Goal: Contribute content: Contribute content

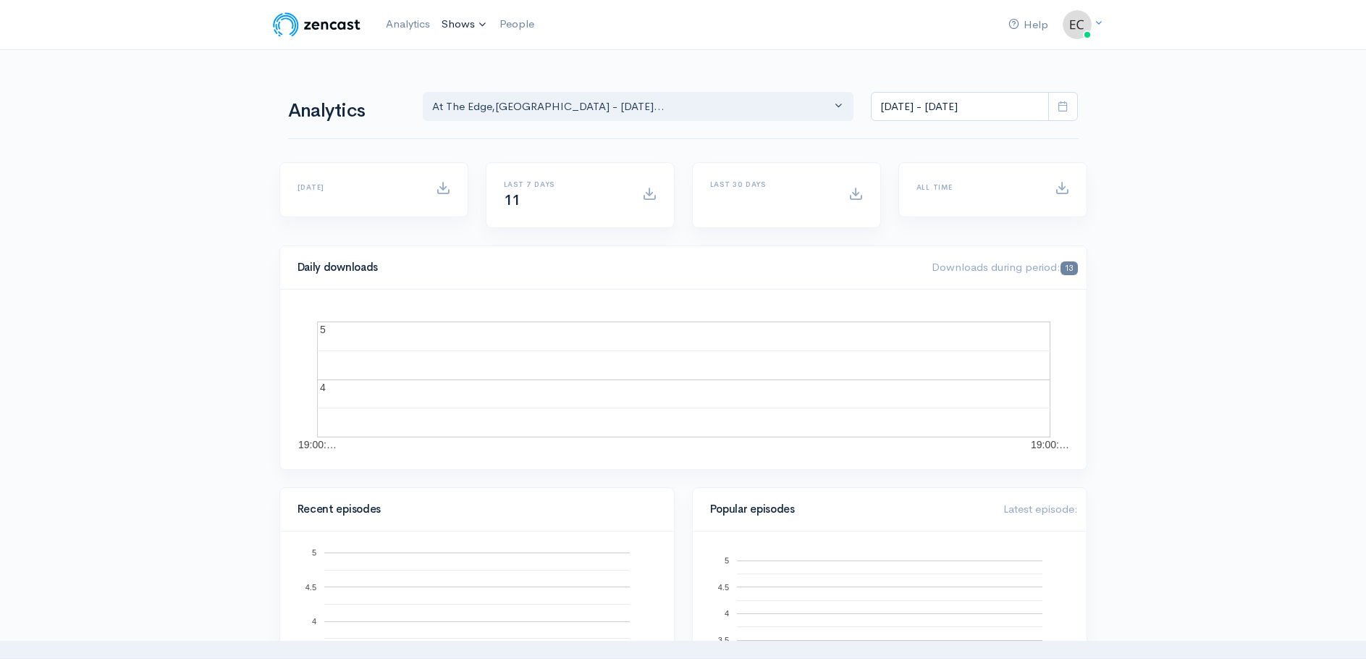
click at [452, 20] on link "Shows" at bounding box center [465, 25] width 58 height 32
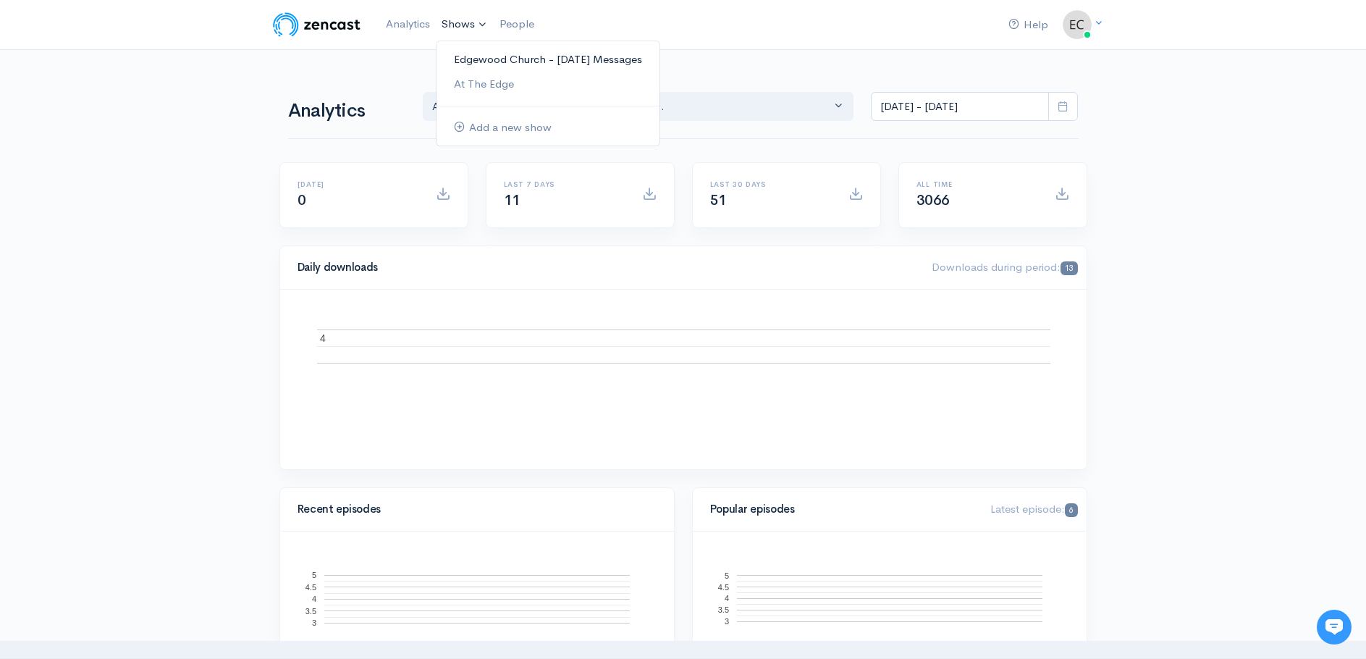
click at [473, 59] on link "Edgewood Church - [DATE] Messages" at bounding box center [547, 59] width 223 height 25
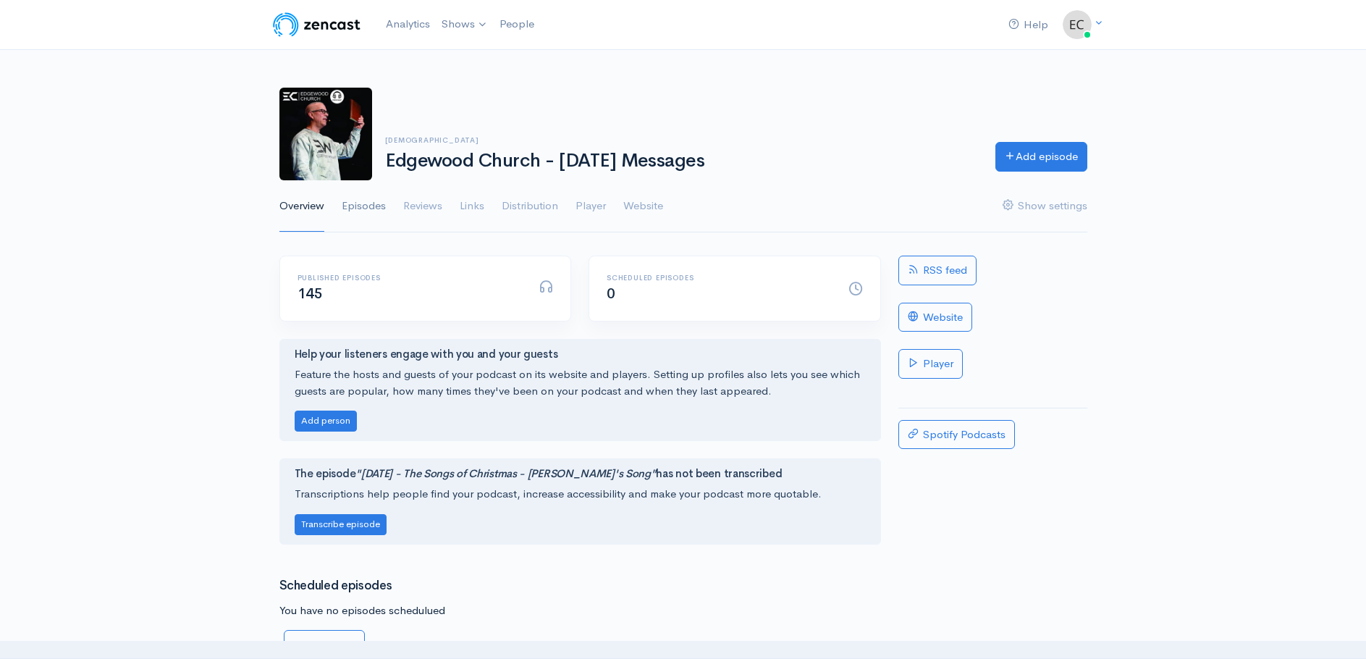
click at [371, 203] on link "Episodes" at bounding box center [364, 206] width 44 height 52
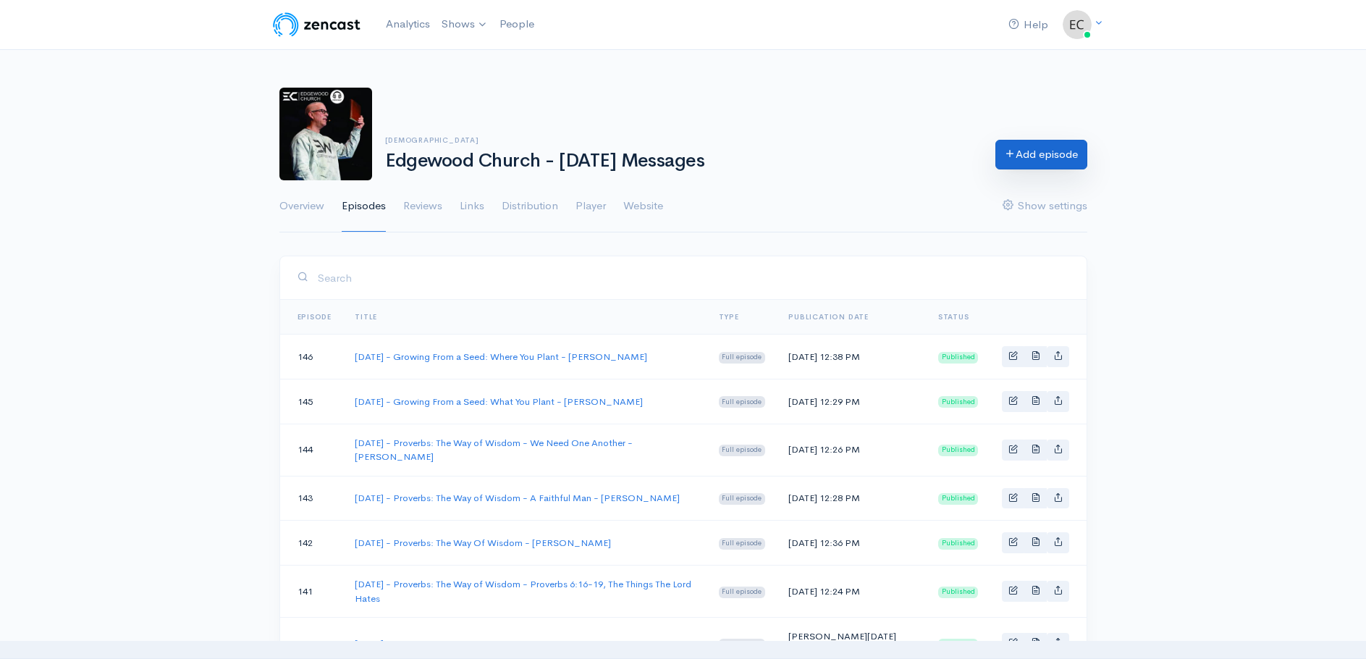
click at [1023, 157] on link "Add episode" at bounding box center [1041, 155] width 92 height 30
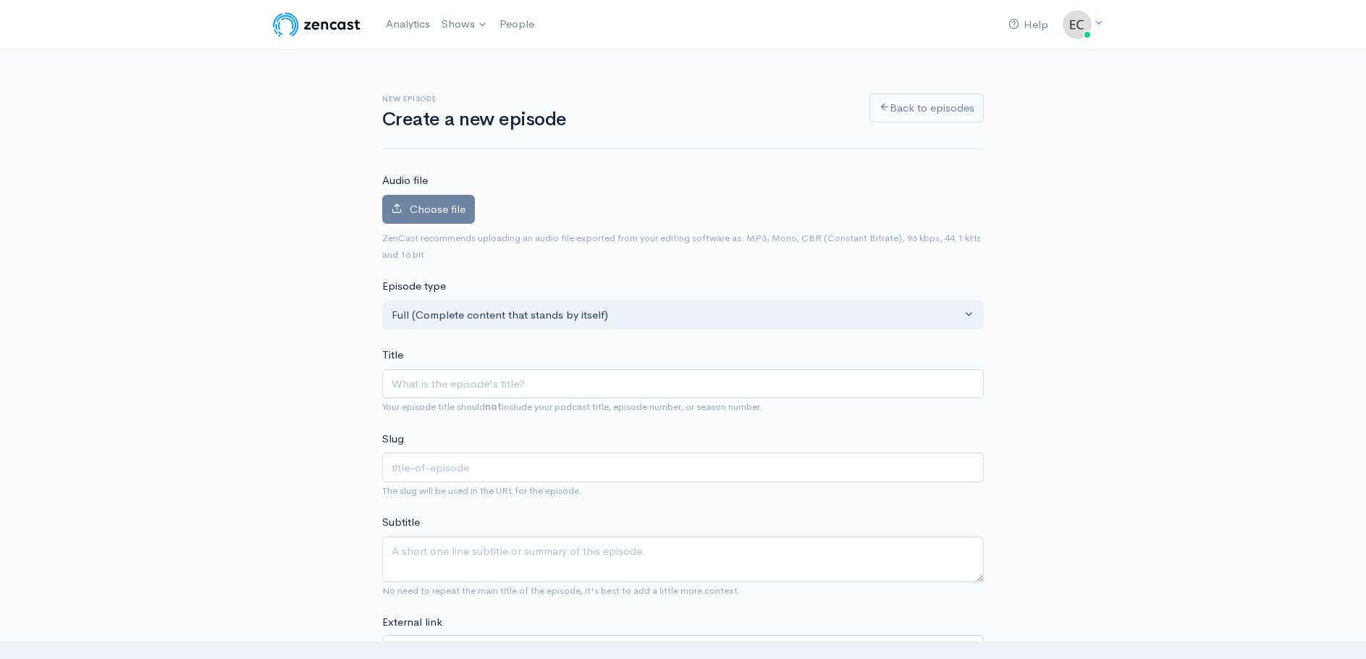
type input "0"
type input "08"
type input "08-1"
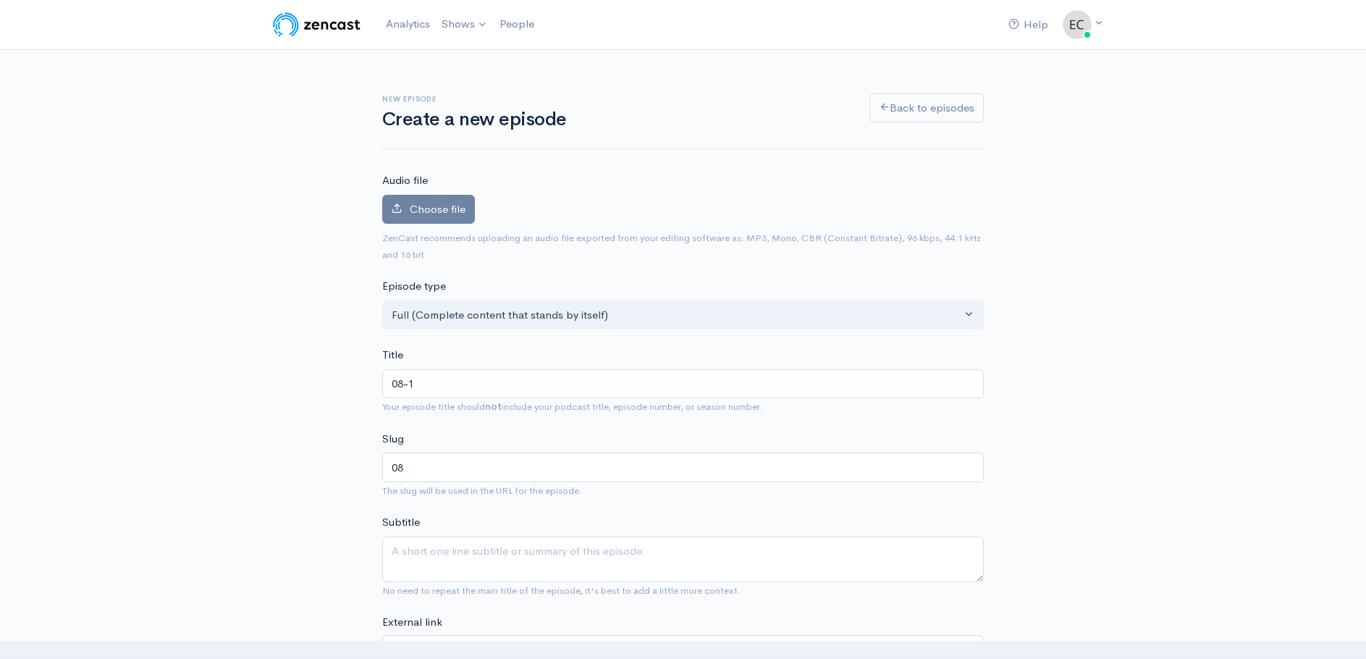
type input "08-1"
type input "08-17"
type input "08-17-2"
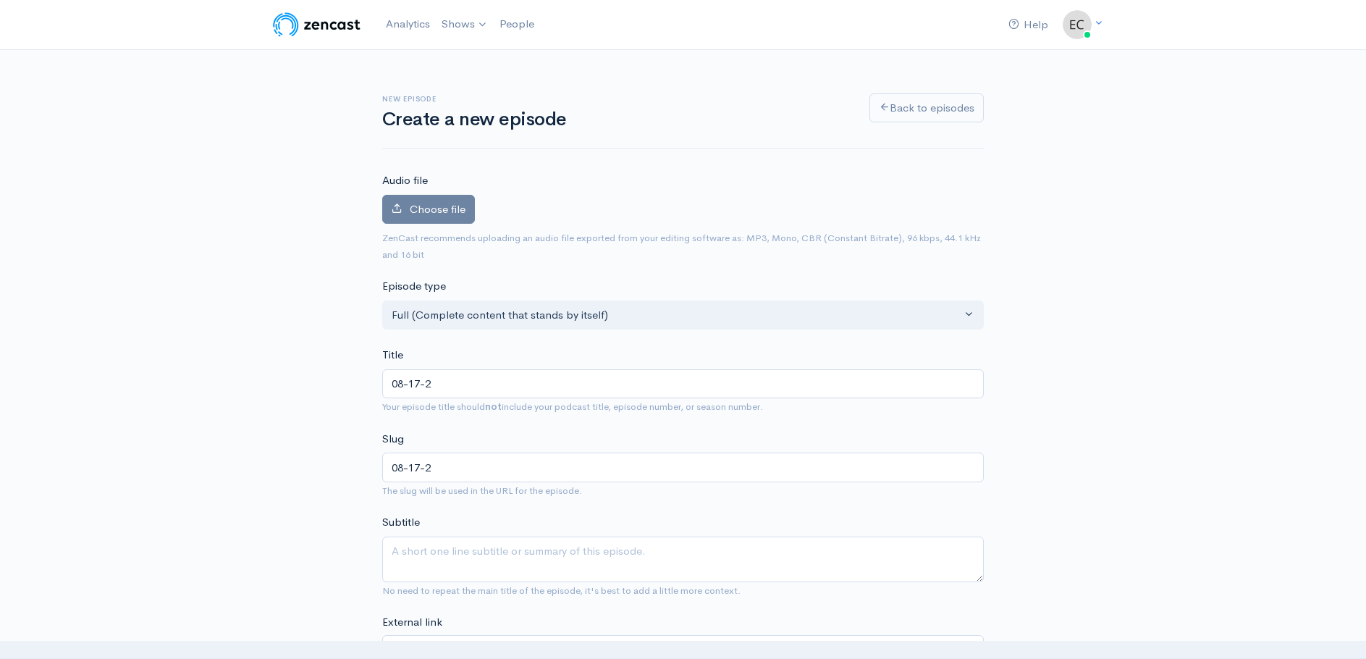
type input "[DATE]"
type input "[DATE] -G"
type input "[DATE]-g"
type input "[DATE] -Gr"
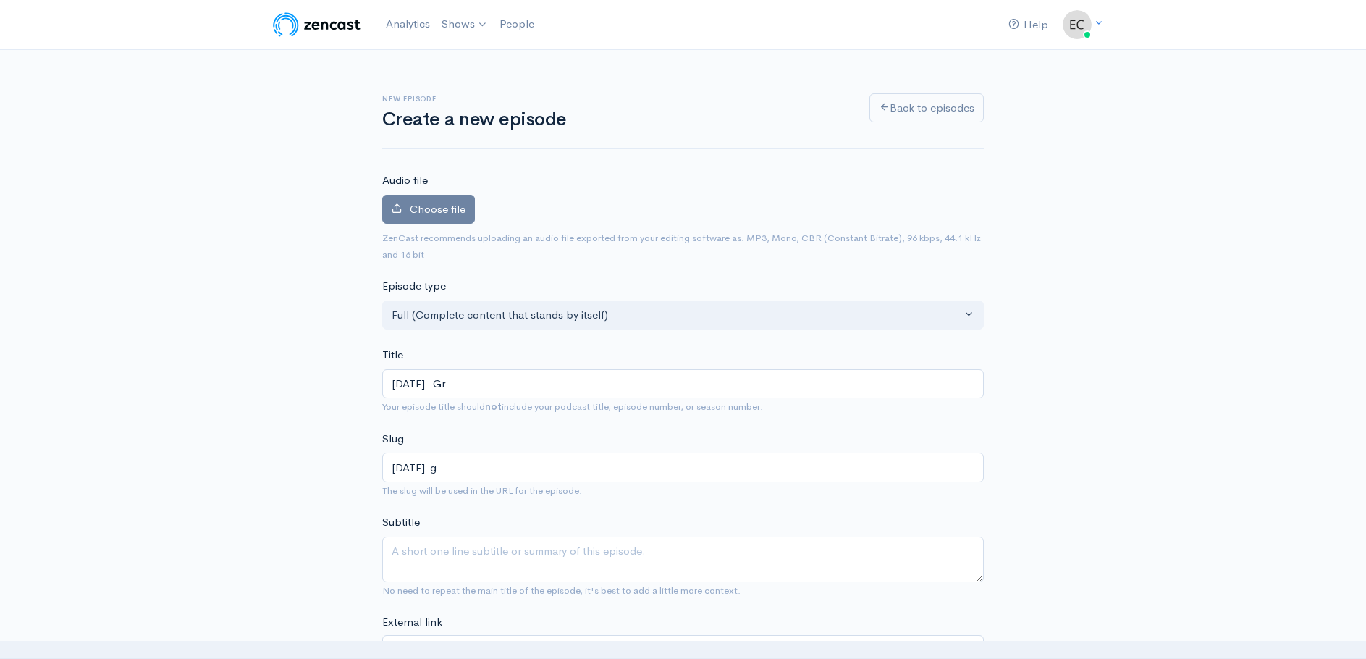
type input "[DATE]-gr"
type input "[DATE] -Gro"
type input "[DATE]-gro"
type input "[DATE] -Grow"
type input "[DATE]-grow"
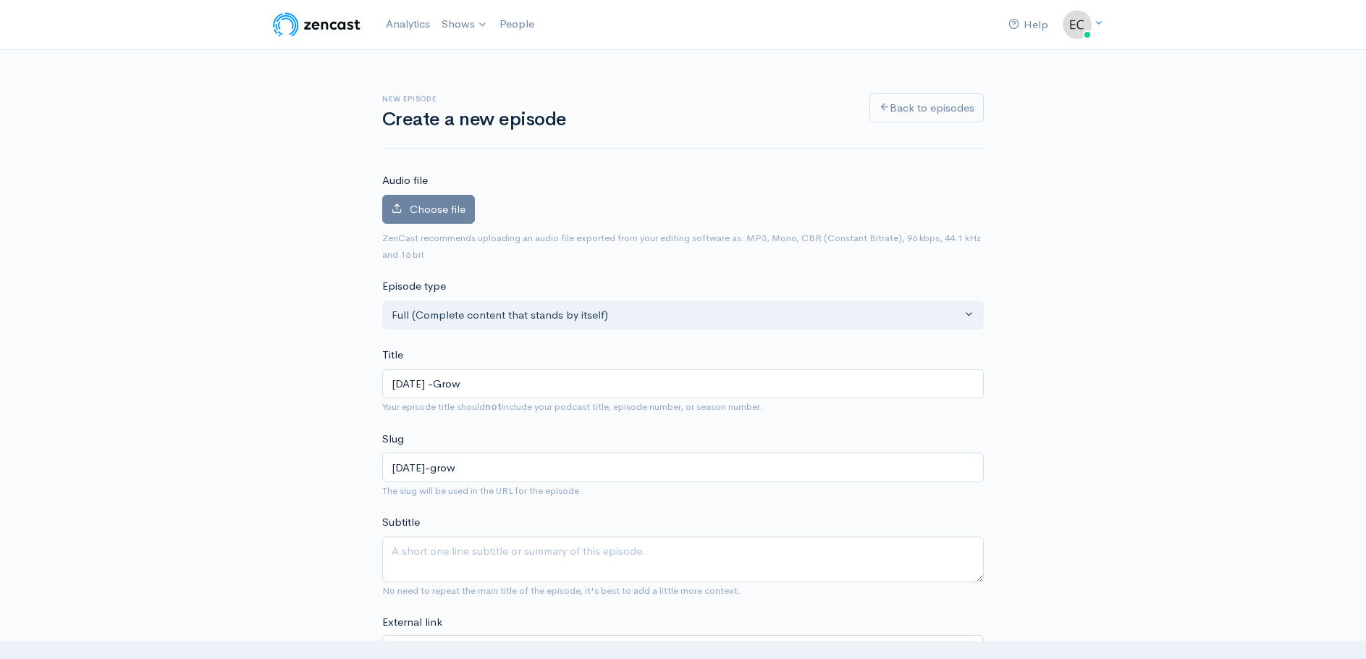
type input "[DATE] -Grown"
type input "[DATE]-grown"
type input "[DATE] -Grow"
type input "[DATE]-grow"
type input "[DATE] -Growi"
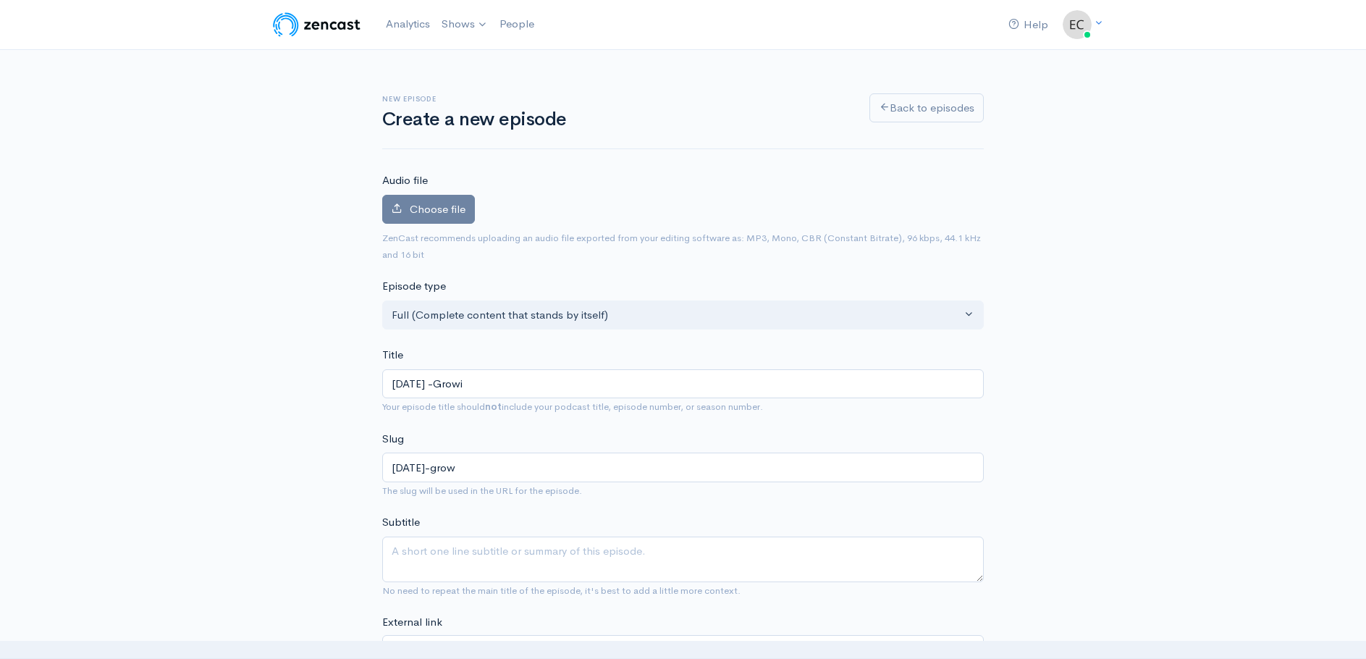
type input "[DATE]-growi"
type input "[DATE] -Growing"
type input "[DATE]-growing"
type input "[DATE] -Growing F"
type input "[DATE]-growing-f"
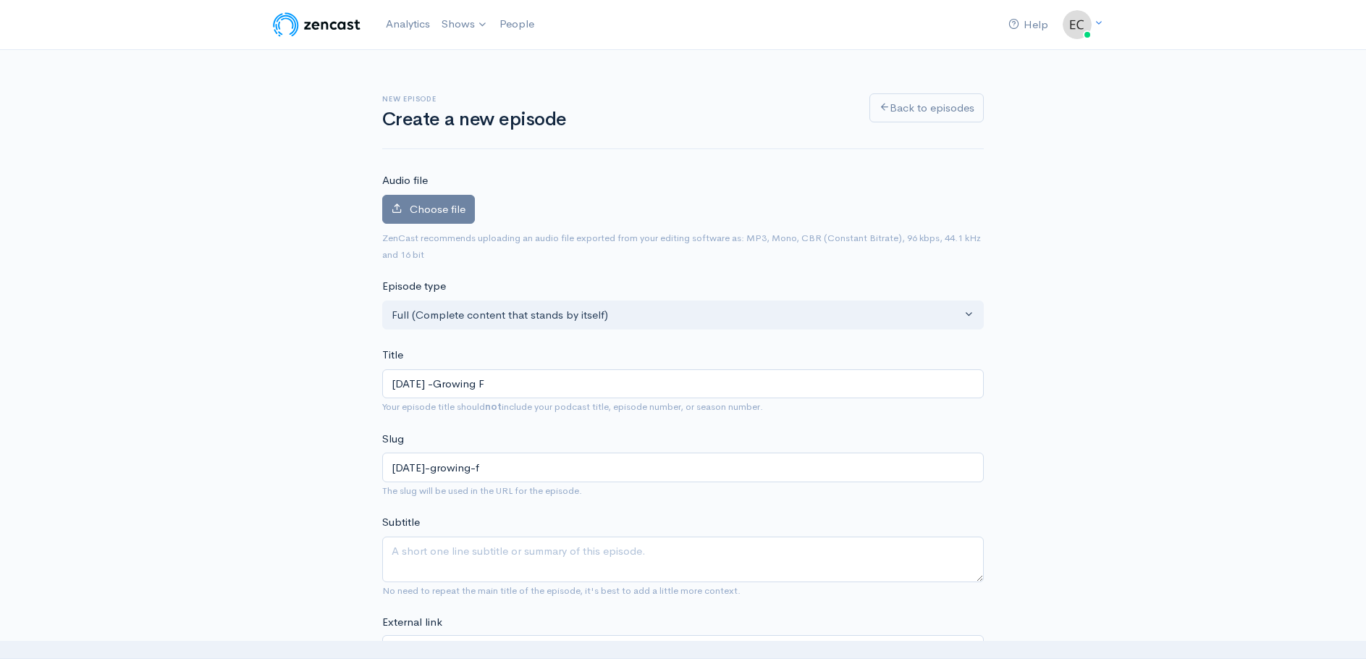
type input "[DATE] -Growing Fr"
type input "[DATE]-growing-fr"
type input "[DATE] -Growing From"
type input "[DATE]-growing-from"
type input "[DATE] -Growing From a"
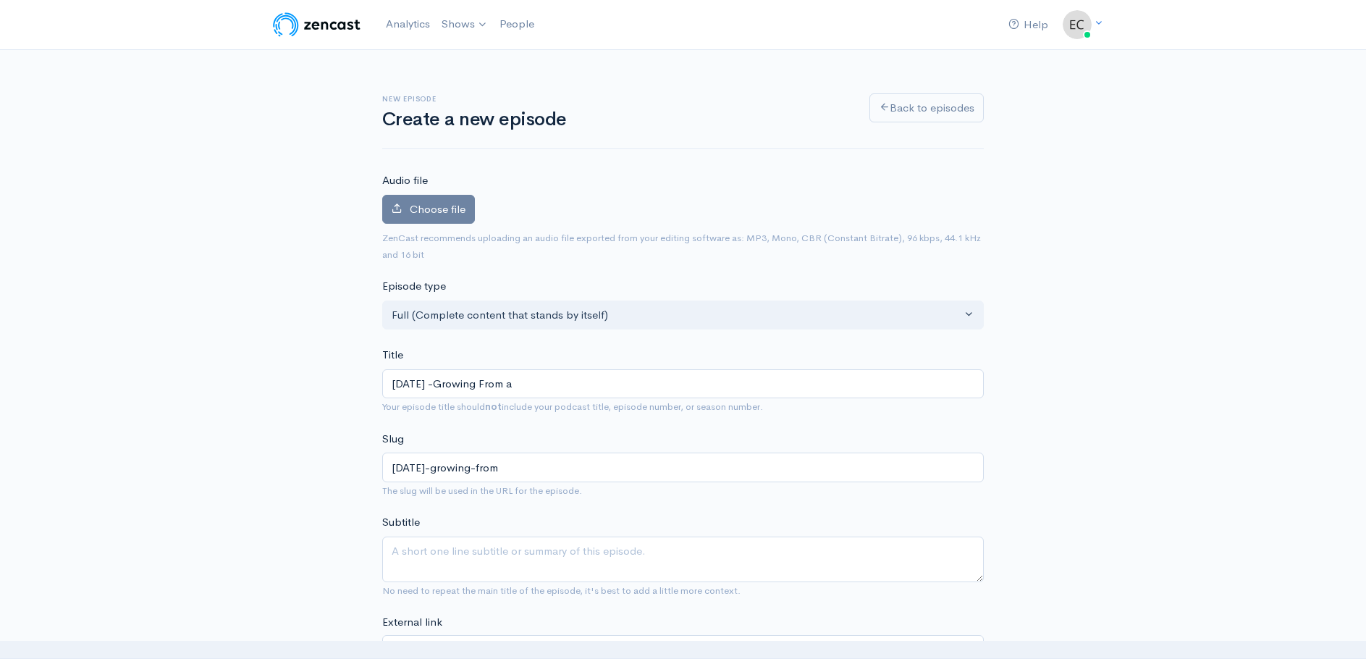
type input "[DATE]-growing-from-a"
type input "[DATE] -Growing From a S"
type input "[DATE]-growing-from-a-s"
type input "[DATE] -Growing From a Se"
type input "[DATE]-growing-from-a-se"
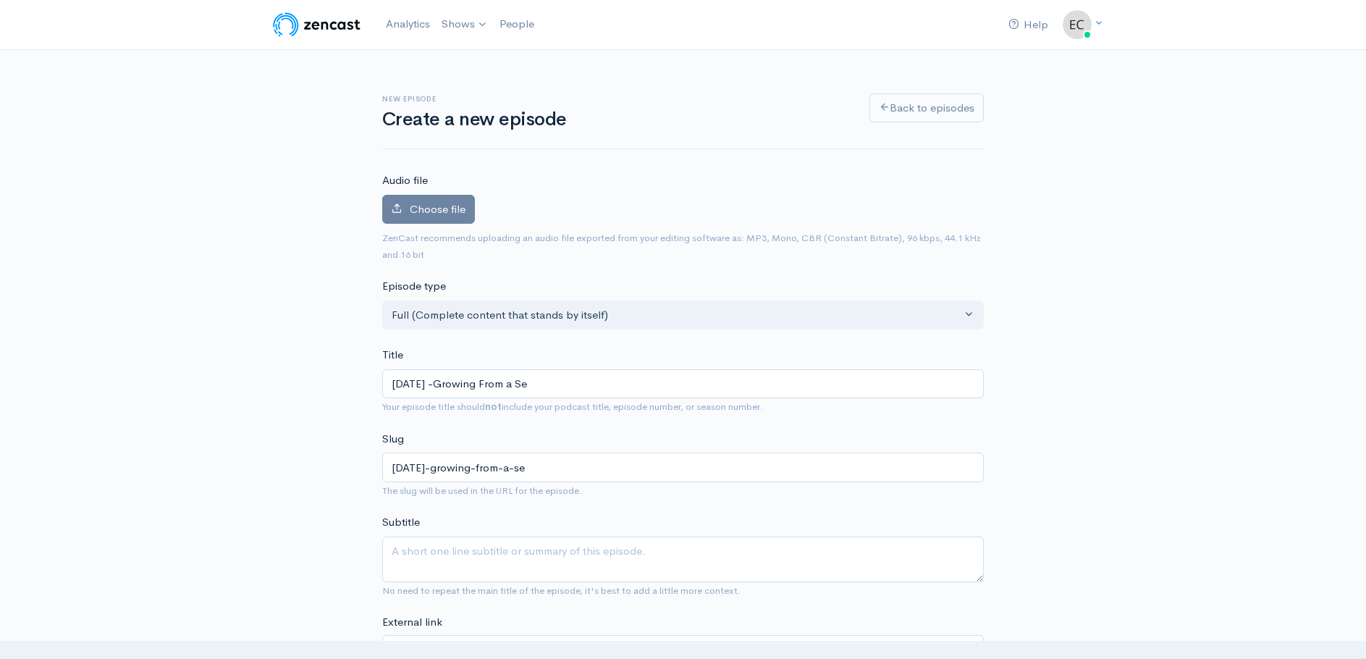
type input "[DATE] -Growing From a See"
type input "[DATE]-growing-from-a-see"
type input "[DATE] -Growing From a Seed"
type input "[DATE]-growing-from-a-seed"
type input "[DATE] -Growing From a Seed: G"
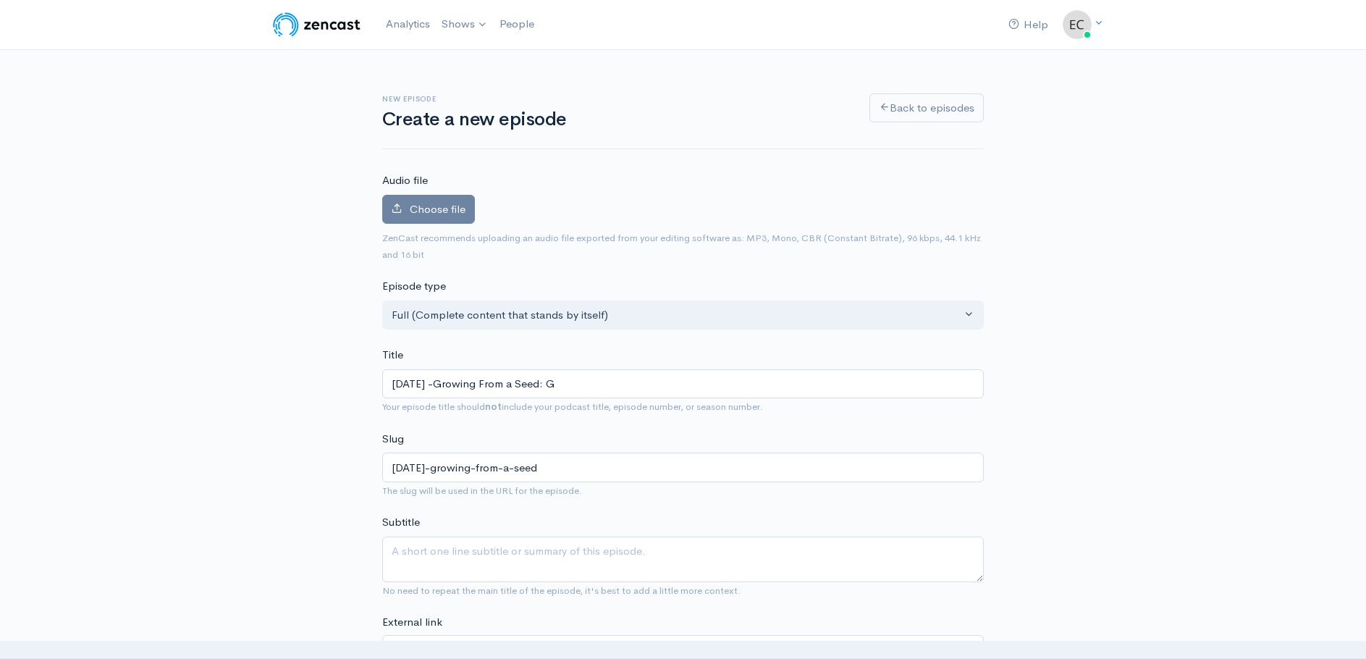
type input "[DATE]-growing-from-a-seed-g"
type input "[DATE] -Growing From a Seed: Gr"
type input "[DATE]-growing-from-a-seed-gr"
type input "[DATE] -Growing From a Seed: Gro"
type input "[DATE]-growing-from-a-seed-gro"
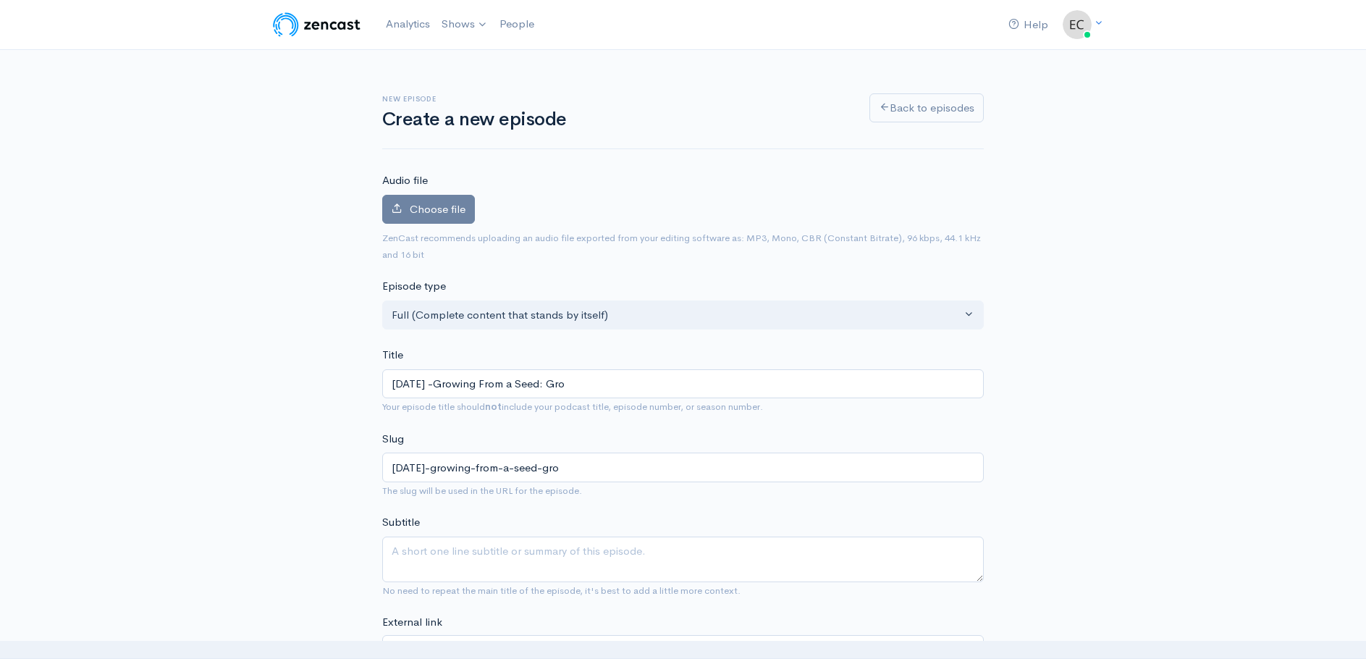
type input "[DATE] -Growing From a Seed: Grow"
type input "[DATE]-growing-from-a-seed-grow"
type input "[DATE] -Growing From a Seed: Grown"
type input "[DATE]-growing-from-a-seed-grown"
type input "[DATE] -Growing From a Seed: Growni"
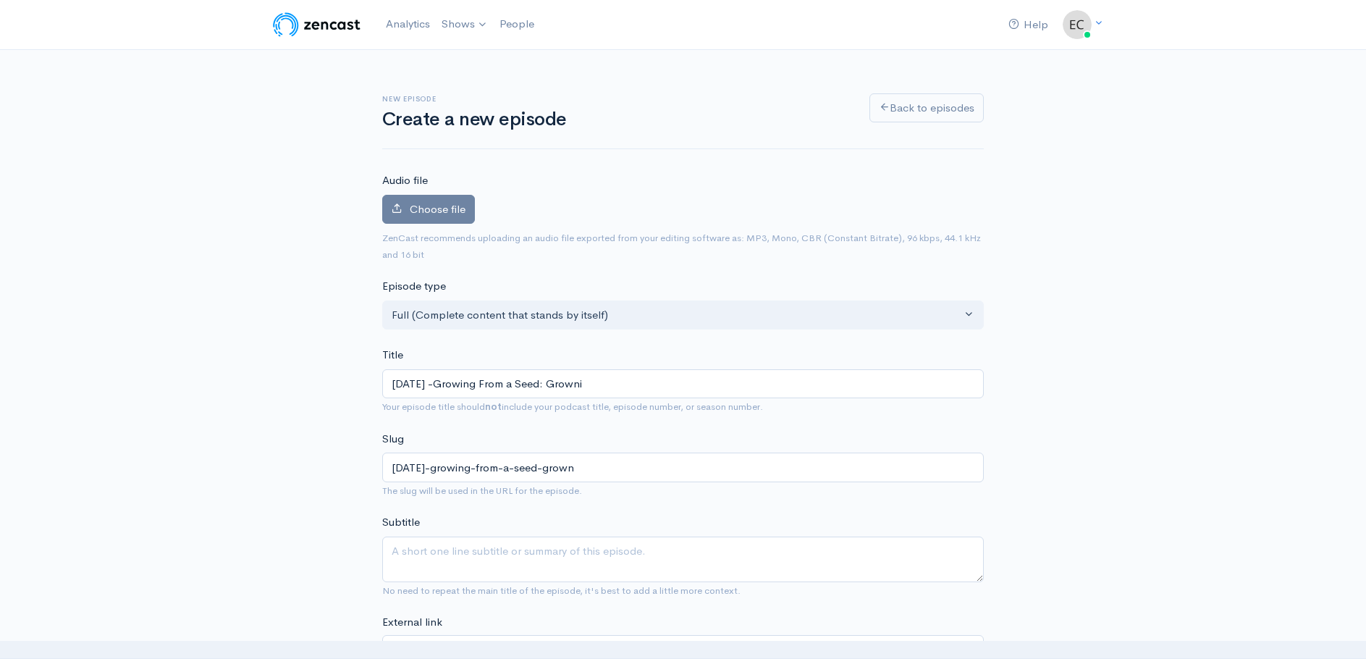
type input "[DATE]-growing-from-a-seed-growni"
type input "[DATE] -Growing From a Seed: Grownin"
type input "[DATE]-growing-from-a-seed-grownin"
type input "[DATE] -Growing From a Seed: Growning"
type input "[DATE]-growing-from-a-seed-growning"
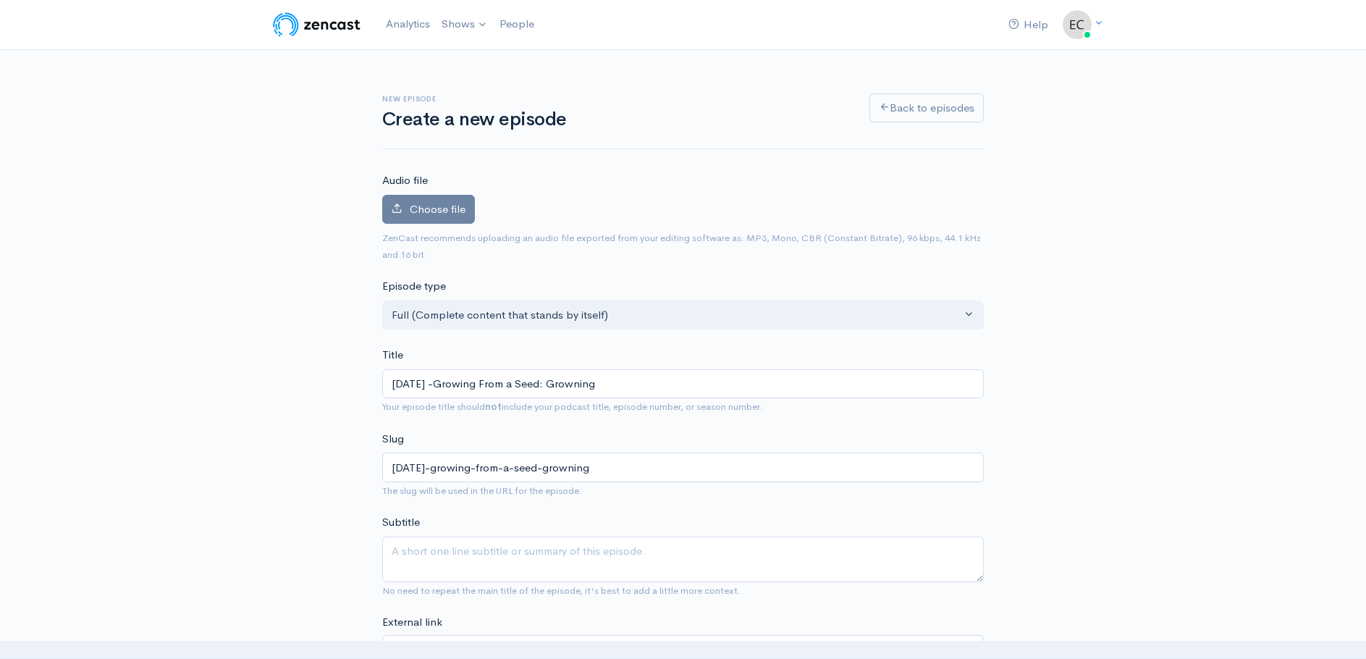
type input "[DATE] -Growing From a Seed: Grownin"
type input "[DATE]-growing-from-a-seed-grownin"
type input "[DATE] -Growing From a Seed: Growni"
type input "[DATE]-growing-from-a-seed-growni"
type input "[DATE] -Growing From a Seed: Grown"
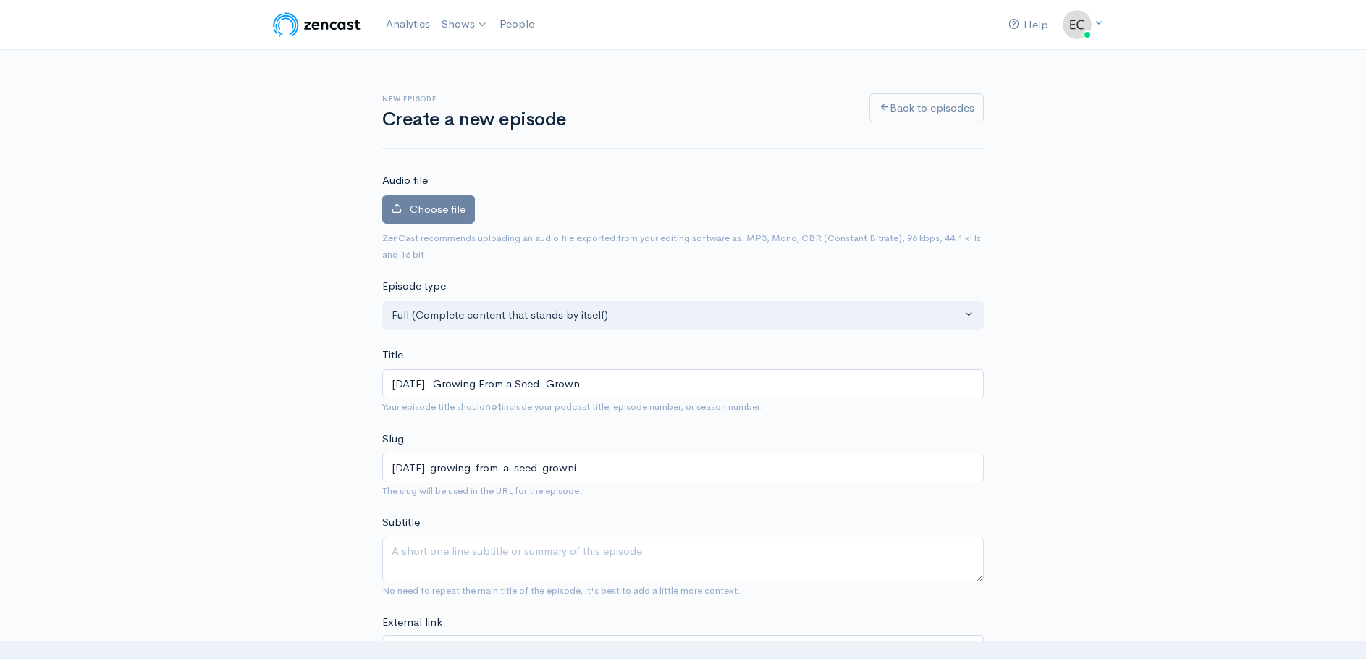
type input "[DATE]-growing-from-a-seed-grown"
type input "[DATE] -Growing From a Seed: Grow"
type input "[DATE]-growing-from-a-seed-grow"
type input "[DATE] -Growing From a Seed: Growi"
type input "[DATE]-growing-from-a-seed-growi"
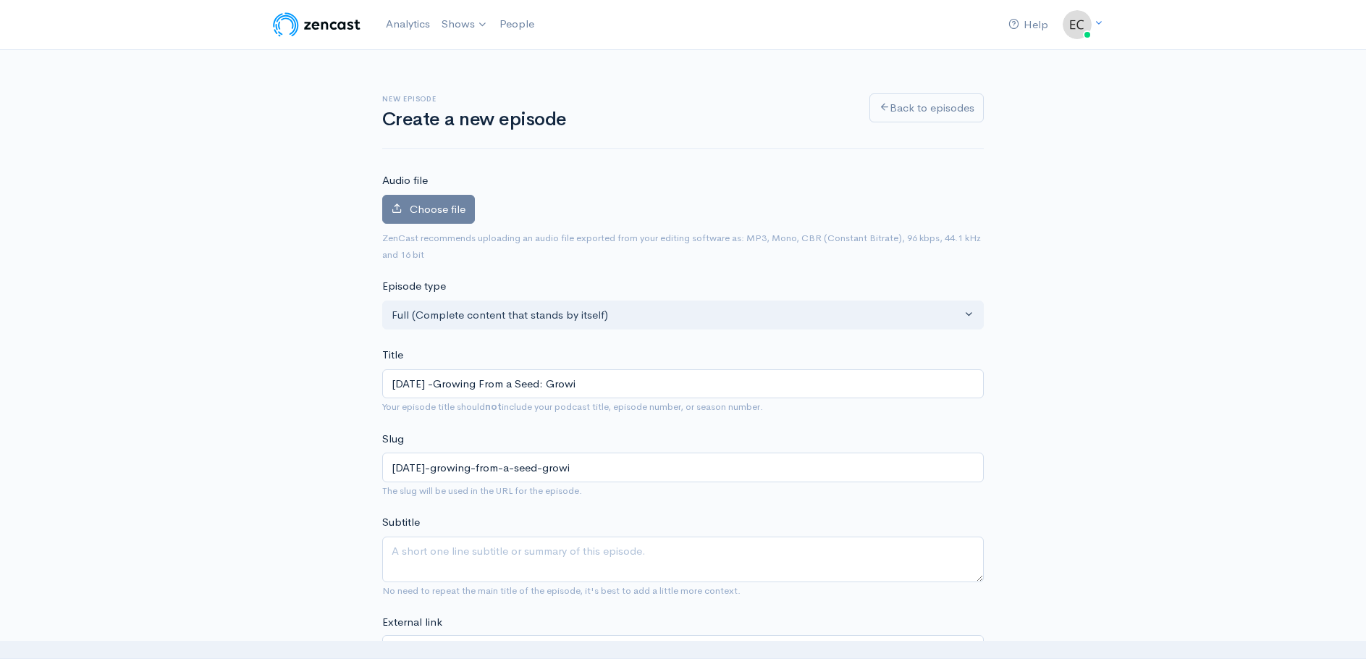
type input "[DATE] -Growing From a Seed: Growin"
type input "[DATE]-growing-from-a-seed-growin"
type input "[DATE] -Growing From a Seed: Growing"
type input "[DATE]-growing-from-a-seed-growing"
type input "[DATE] -Growing From a Seed: Growing Y"
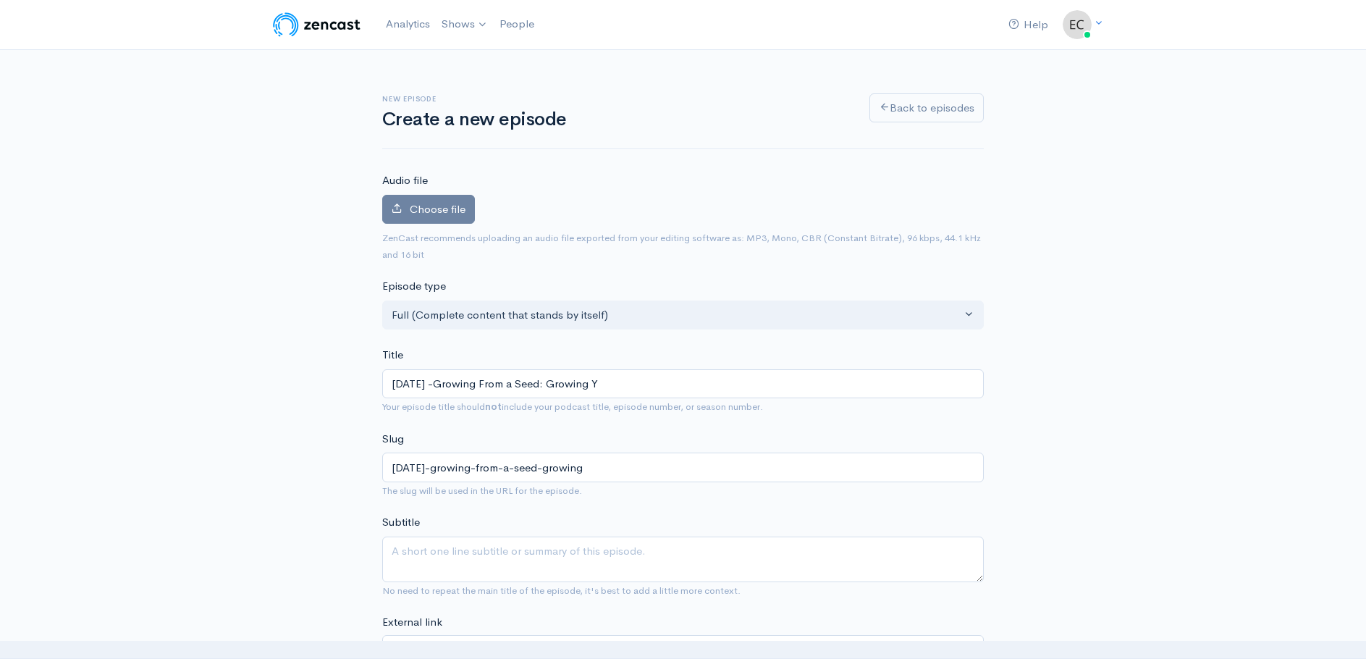
type input "[DATE]-growing-from-a-seed-growing-y"
type input "[DATE] -Growing From a Seed: Growing You"
type input "[DATE]-growing-from-a-seed-growing-you"
type input "[DATE] -Growing From a Seed: Growing Your"
type input "[DATE]-growing-from-a-seed-growing-your"
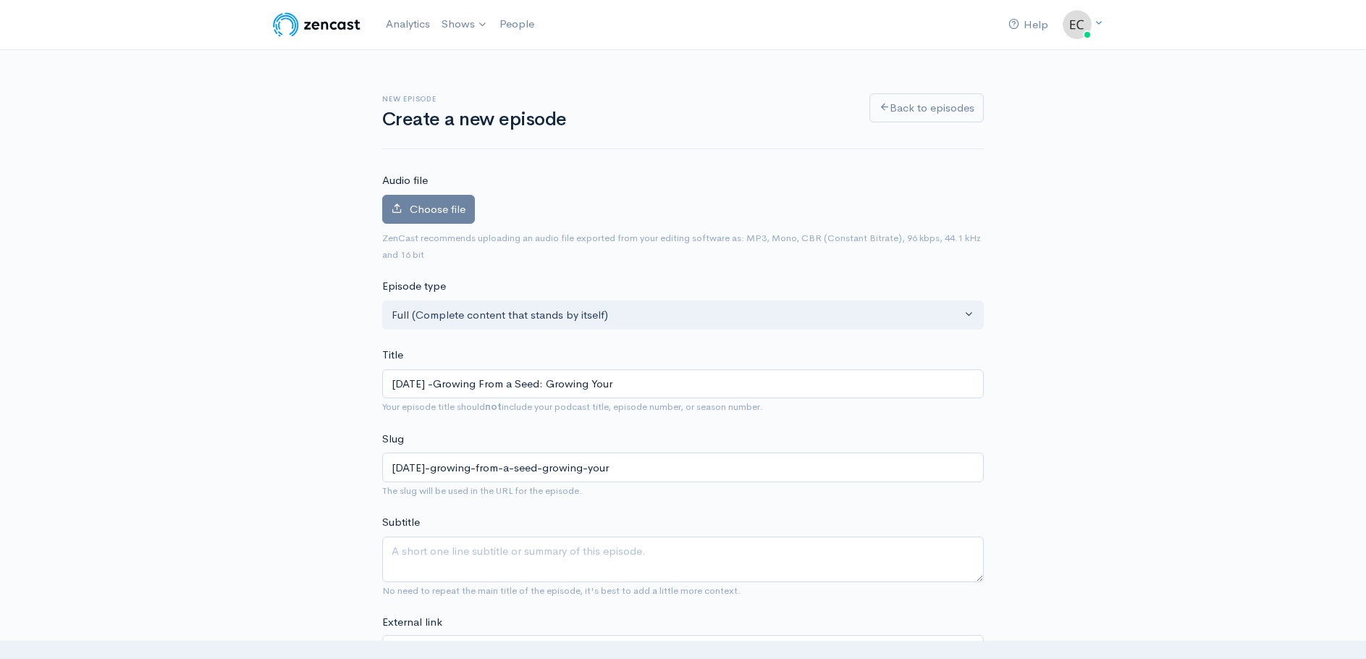
type input "[DATE] -Growing From a Seed: Growing Your P"
type input "[DATE]-growing-from-a-seed-growing-your-p"
type input "[DATE] -Growing From a Seed: Growing Your Pan"
type input "[DATE]-growing-from-a-seed-growing-your-pan"
type input "[DATE] -Growing From a Seed: Growing Your Pa"
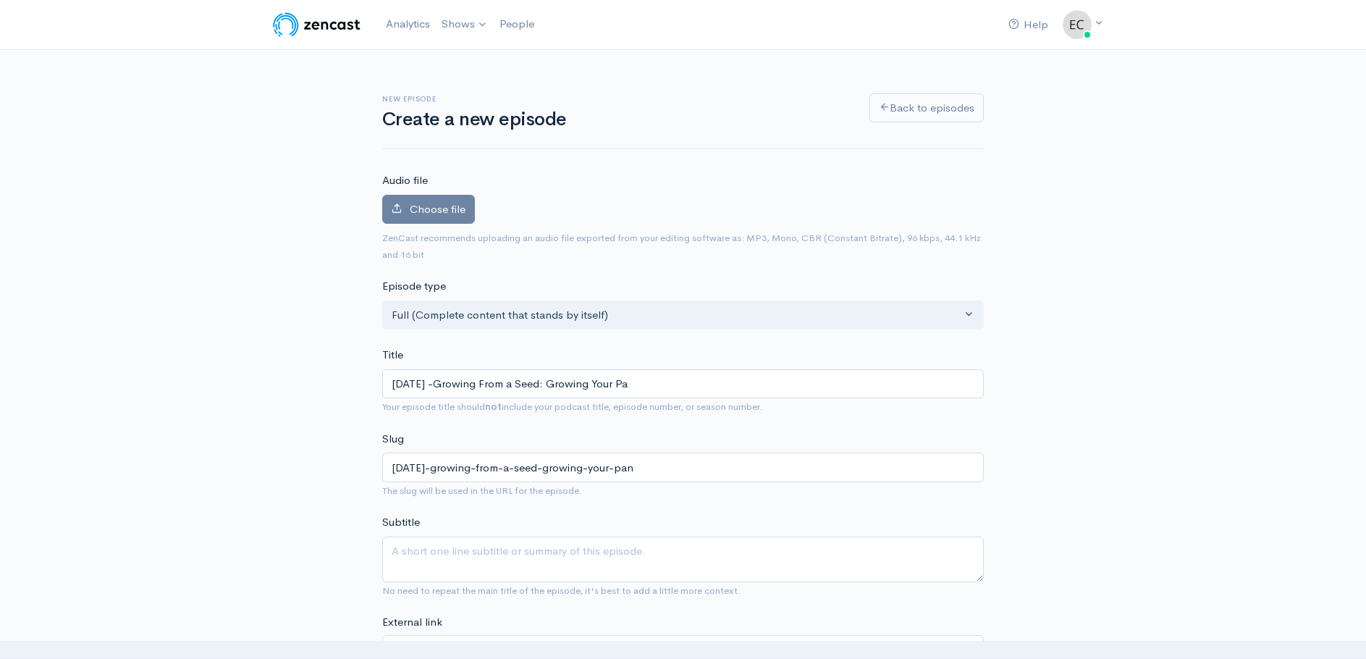
type input "[DATE]-growing-from-a-seed-growing-your-pa"
type input "[DATE] -Growing From a Seed: Growing Your P"
type input "[DATE]-growing-from-a-seed-growing-your-p"
type input "[DATE] -Growing From a Seed: Growing Your Pla"
type input "[DATE]-growing-from-a-seed-growing-your-pla"
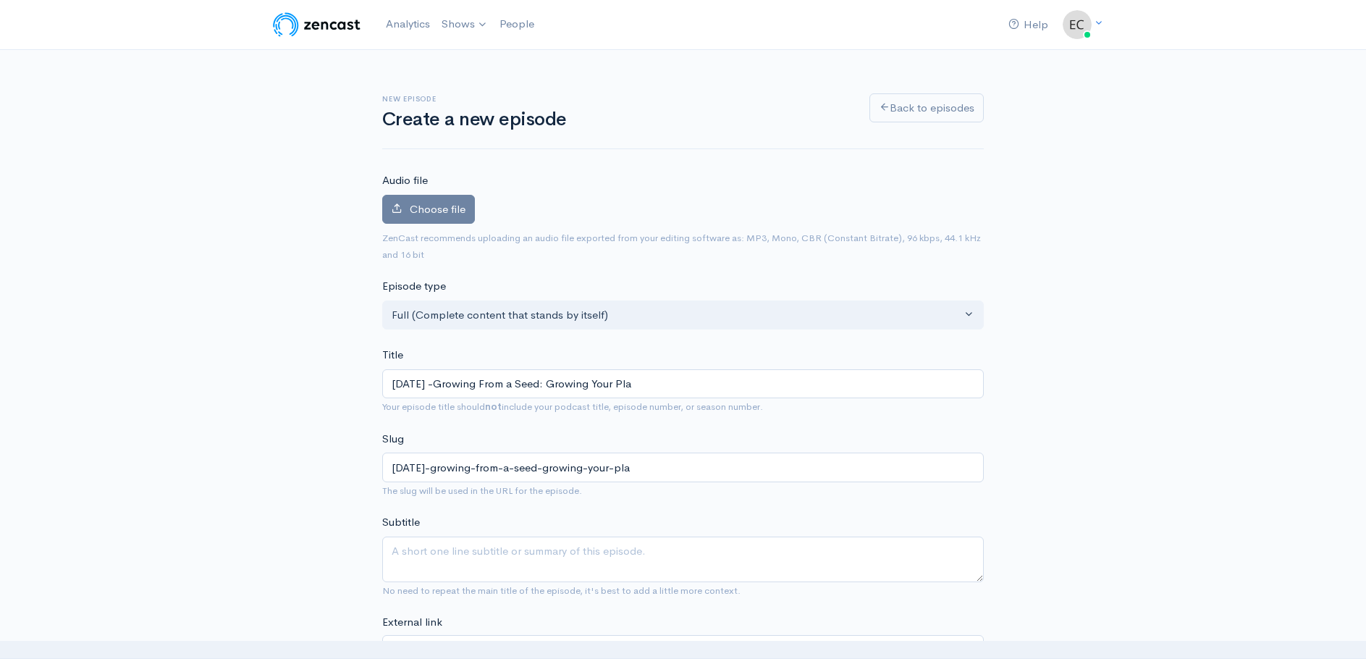
type input "[DATE] -Growing From a Seed: Growing Your Plan"
type input "[DATE]-growing-from-a-seed-growing-your-plan"
type input "[DATE] -Growing From a Seed: Growing Your Plant"
type input "[DATE]-growing-from-a-seed-growing-your-plant"
type input "[DATE] -Growing From a Seed: Growing Your Plant - P"
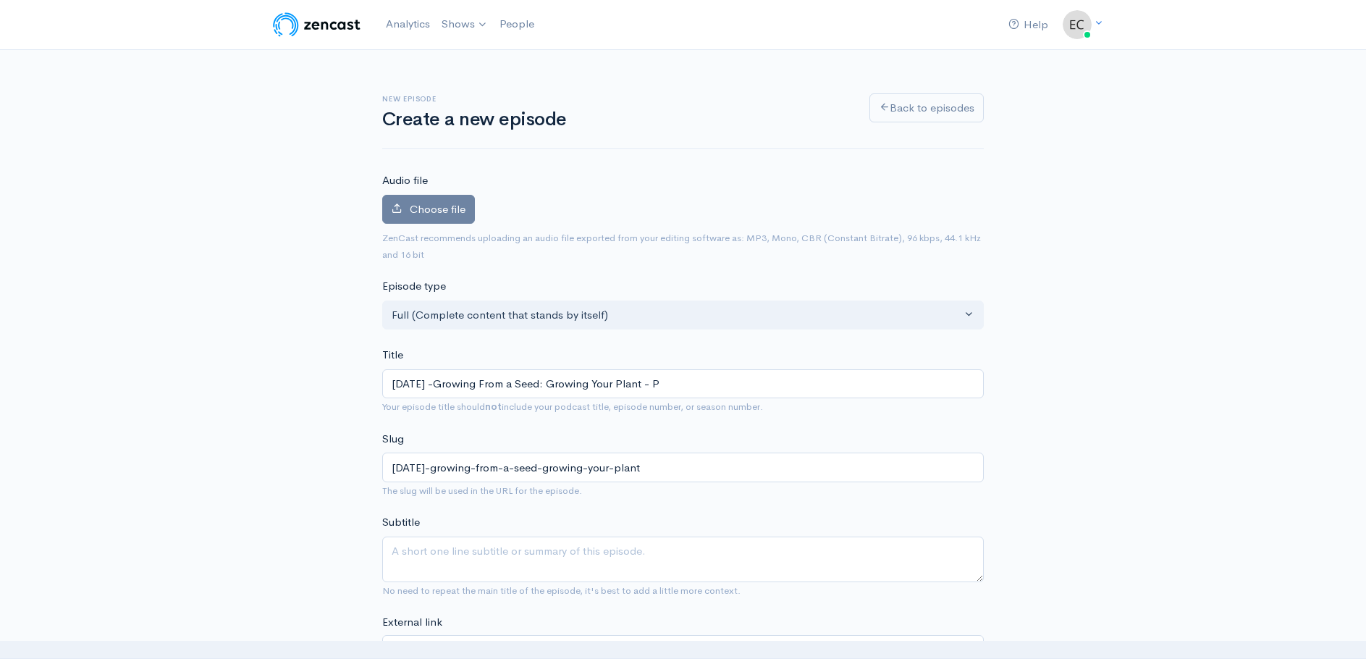
type input "[DATE]-growing-from-a-seed-growing-your-plant-p"
type input "[DATE] -Growing From a Seed: Growing Your Plant - Pa"
type input "[DATE]-growing-from-a-seed-growing-your-plant-pa"
type input "[DATE] -Growing From a Seed: Growing Your Plant - Past"
type input "[DATE]-growing-from-a-seed-growing-your-plant-past"
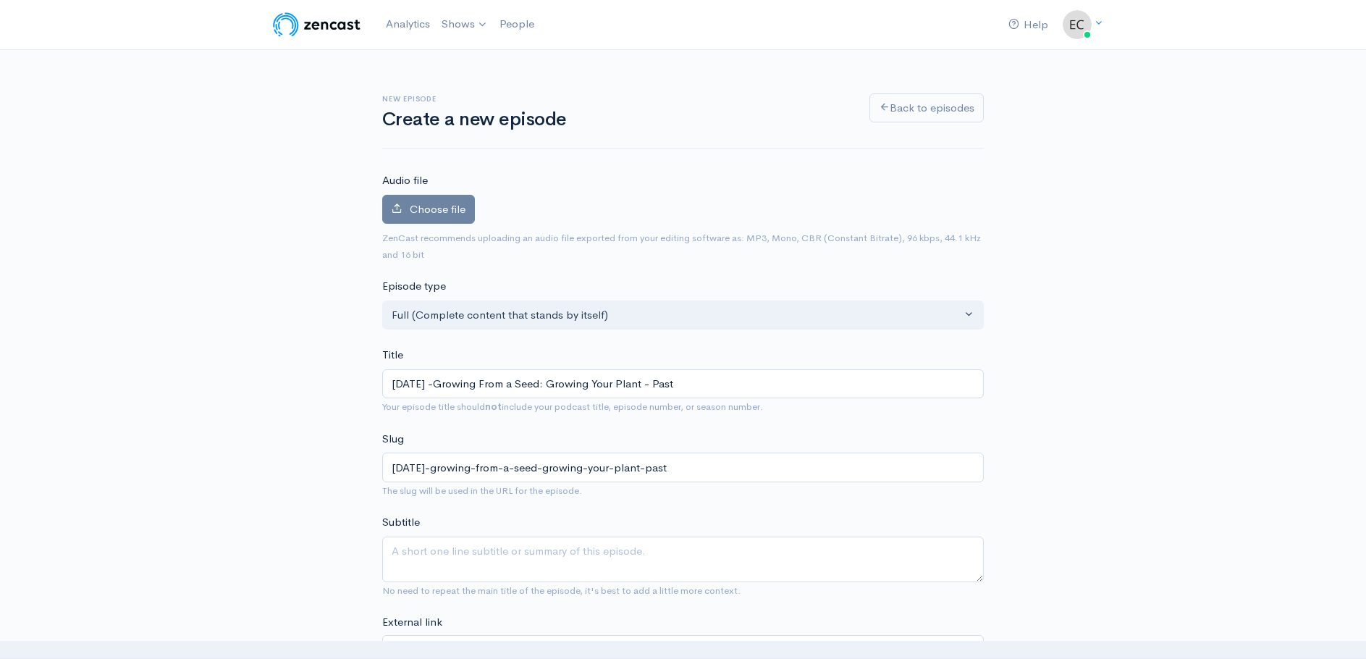
type input "[DATE] -Growing From a Seed: Growing Your Plant - Pasto"
type input "[DATE]-growing-from-a-seed-growing-your-plant-pasto"
type input "[DATE] -Growing From a Seed: Growing Your Plant - Pastor"
type input "[DATE]-growing-from-a-seed-growing-your-plant-pastor"
type input "[DATE] -Growing From a Seed: Growing Your Plant - Pastor R"
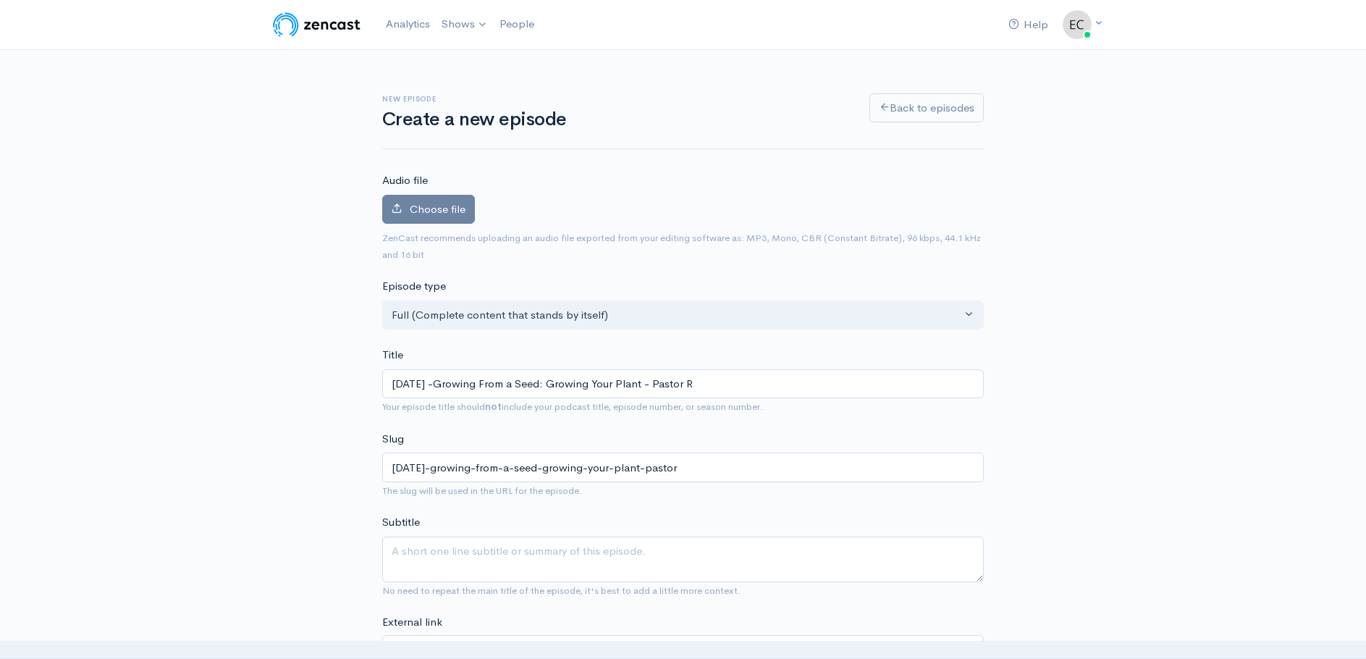
type input "[DATE]-growing-from-a-seed-growing-your-plant-pastor-r"
type input "[DATE] -Growing From a Seed: Growing Your Plant - [PERSON_NAME]"
type input "[DATE]-growing-from-a-seed-growing-your-plant-pastor-[PERSON_NAME]"
type input "[DATE] -Growing From a Seed: Growing Your Plant - [PERSON_NAME]"
click at [421, 203] on span "Choose file" at bounding box center [438, 209] width 56 height 14
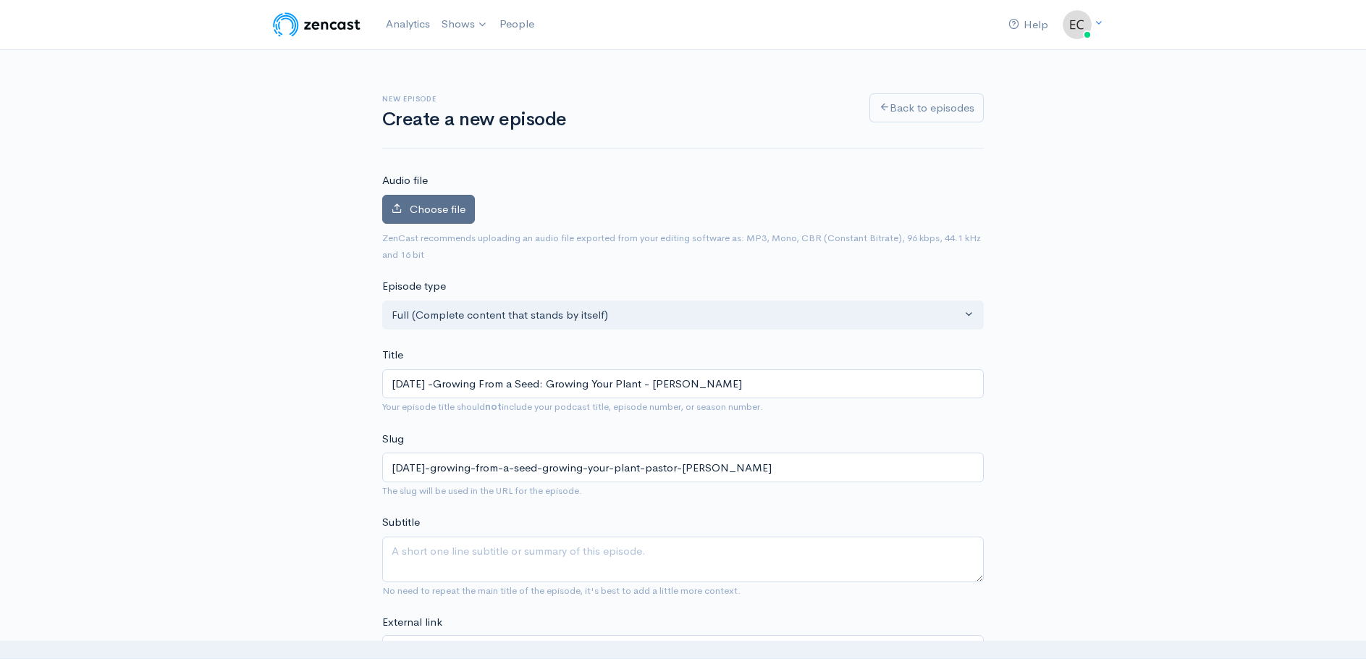
click at [0, 0] on input "Choose file" at bounding box center [0, 0] width 0 height 0
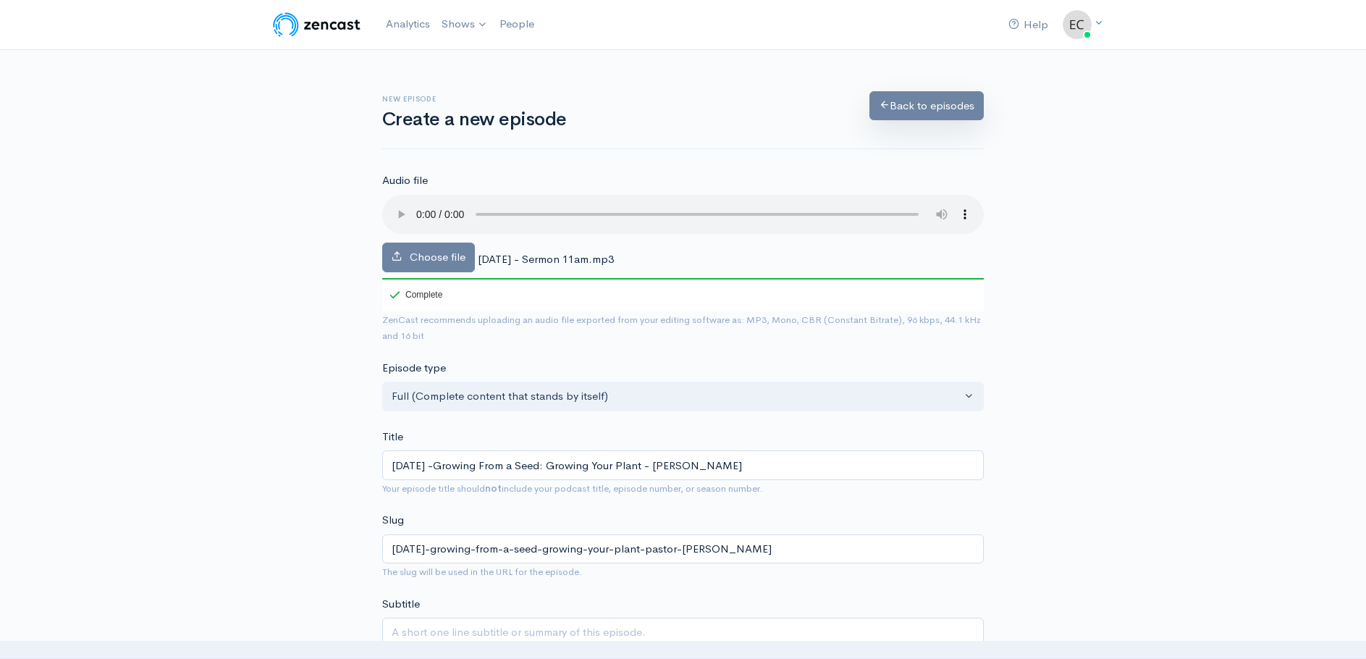
click at [899, 105] on link "Back to episodes" at bounding box center [926, 106] width 114 height 30
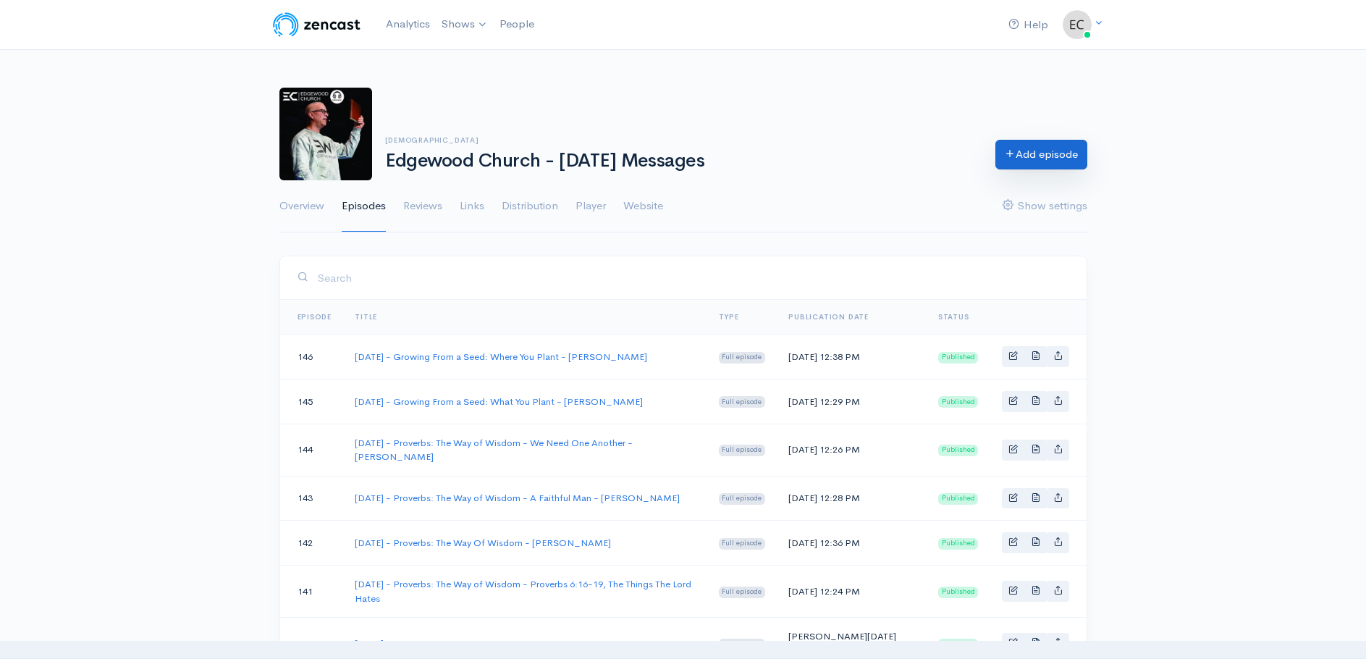
click at [1028, 156] on link "Add episode" at bounding box center [1041, 155] width 92 height 30
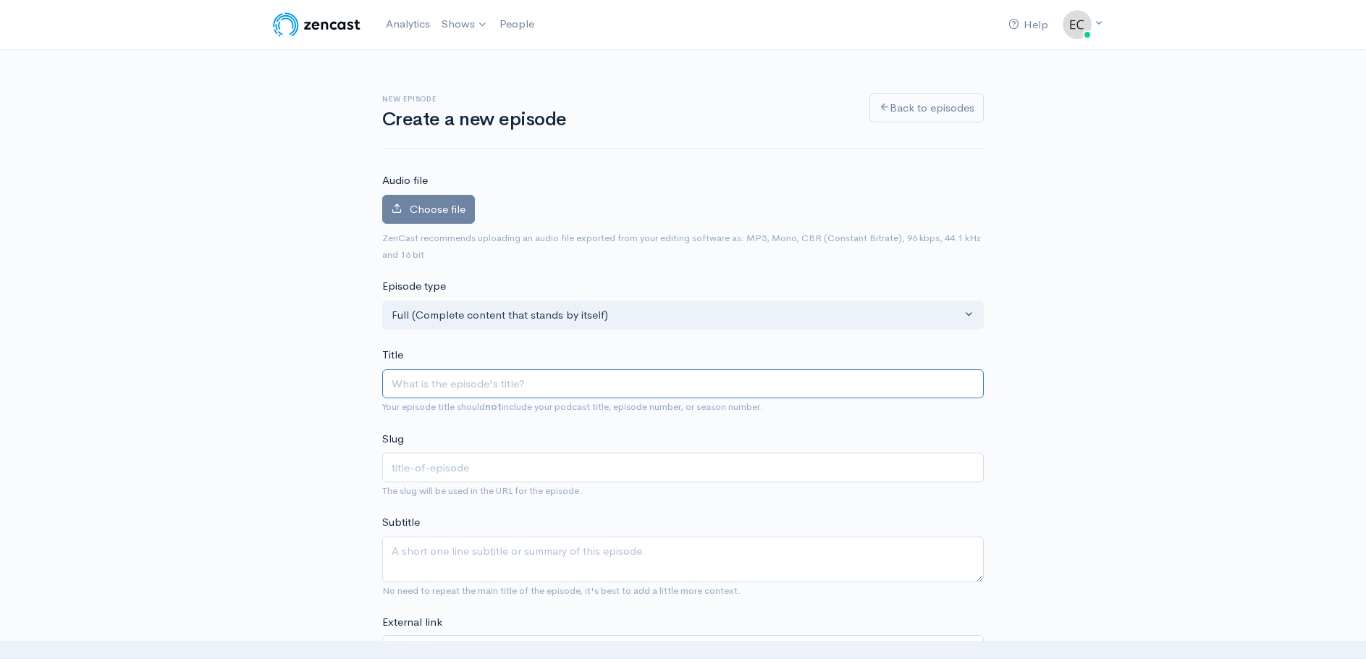
click at [397, 383] on input "Title" at bounding box center [682, 384] width 601 height 30
type input "0"
type input "08"
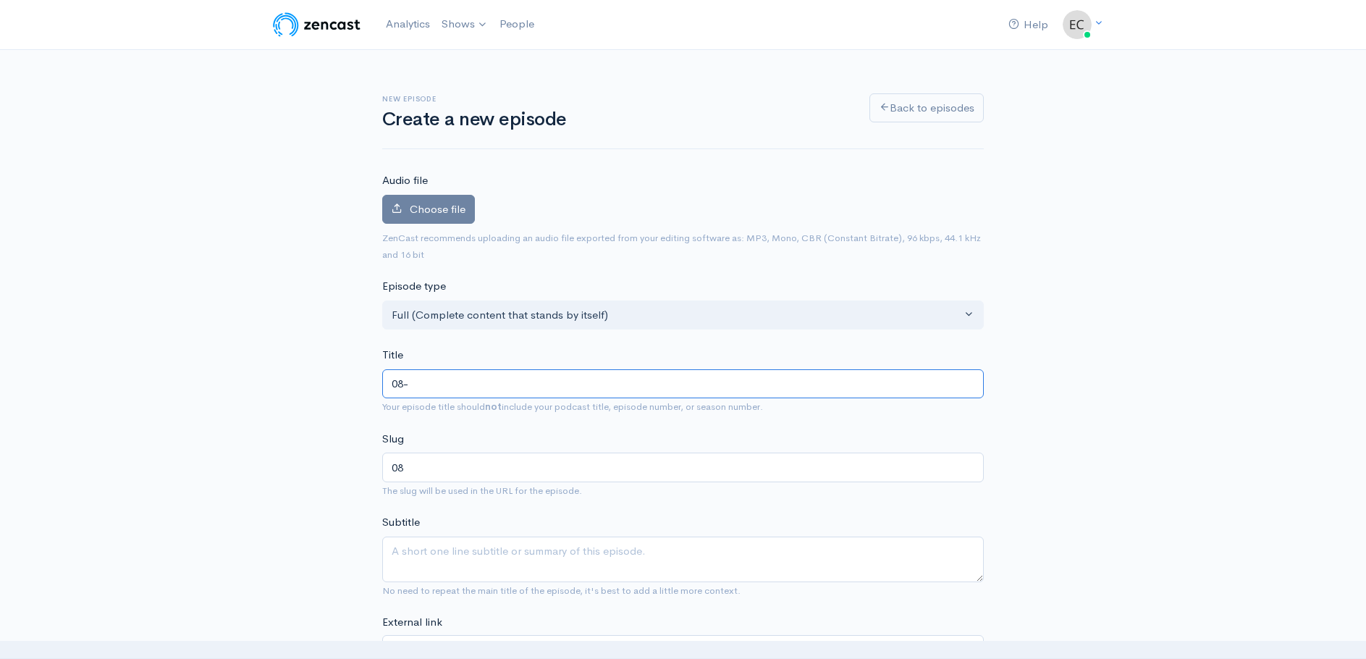
type input "08-1"
type input "08-17"
type input "08-17-2"
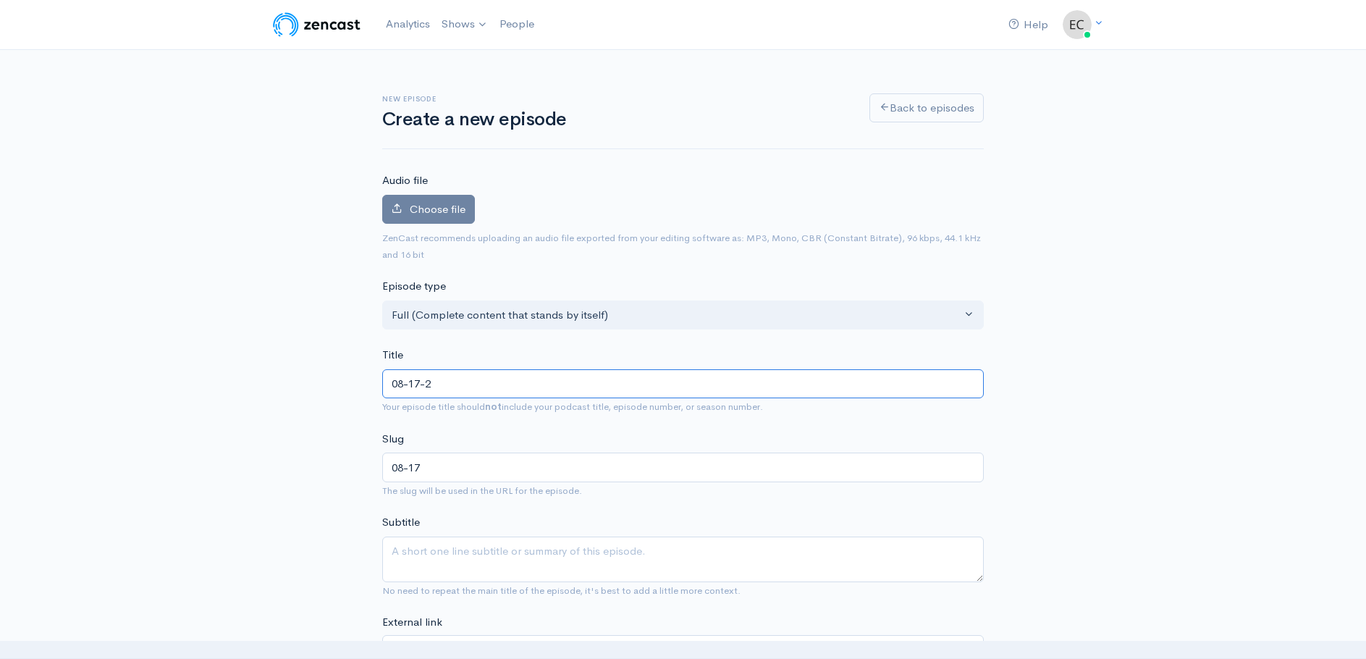
type input "08-17-2"
type input "[DATE]"
type input "[DATE]- G"
type input "[DATE]-g"
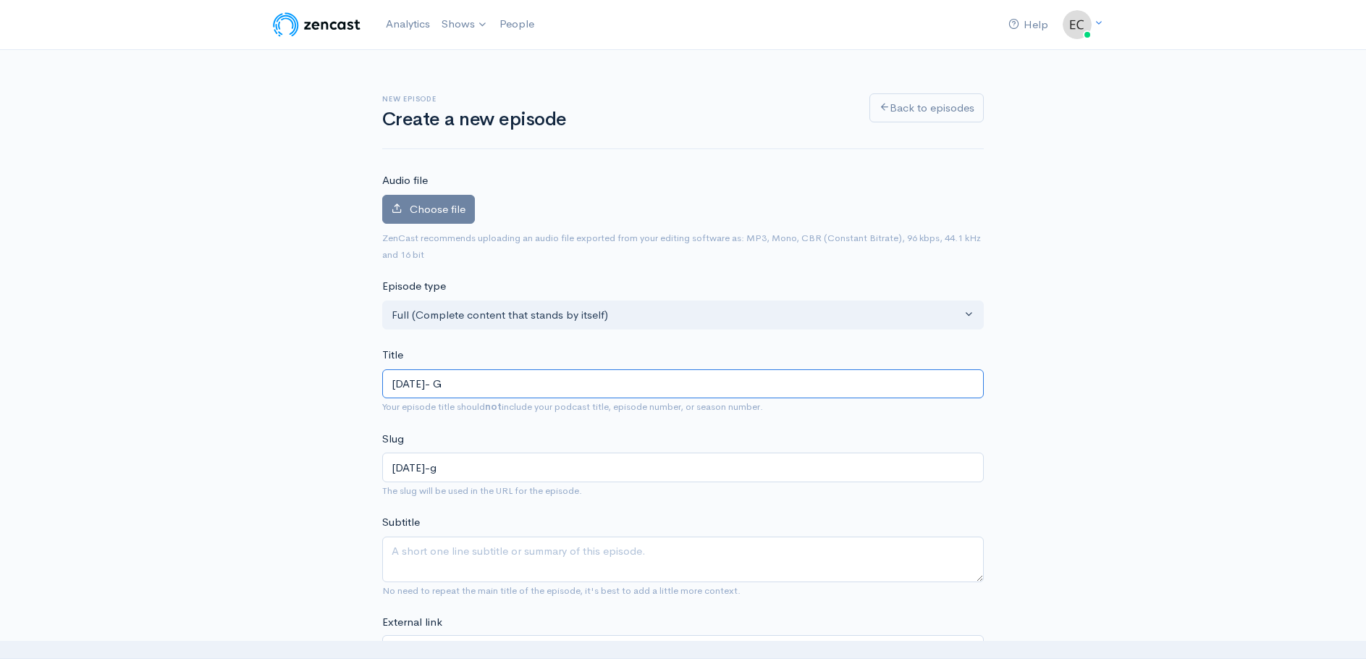
type input "[DATE]- Gr"
type input "[DATE]-gr"
type input "[DATE]- Gro"
type input "[DATE]-gro"
type input "[DATE]- Grow"
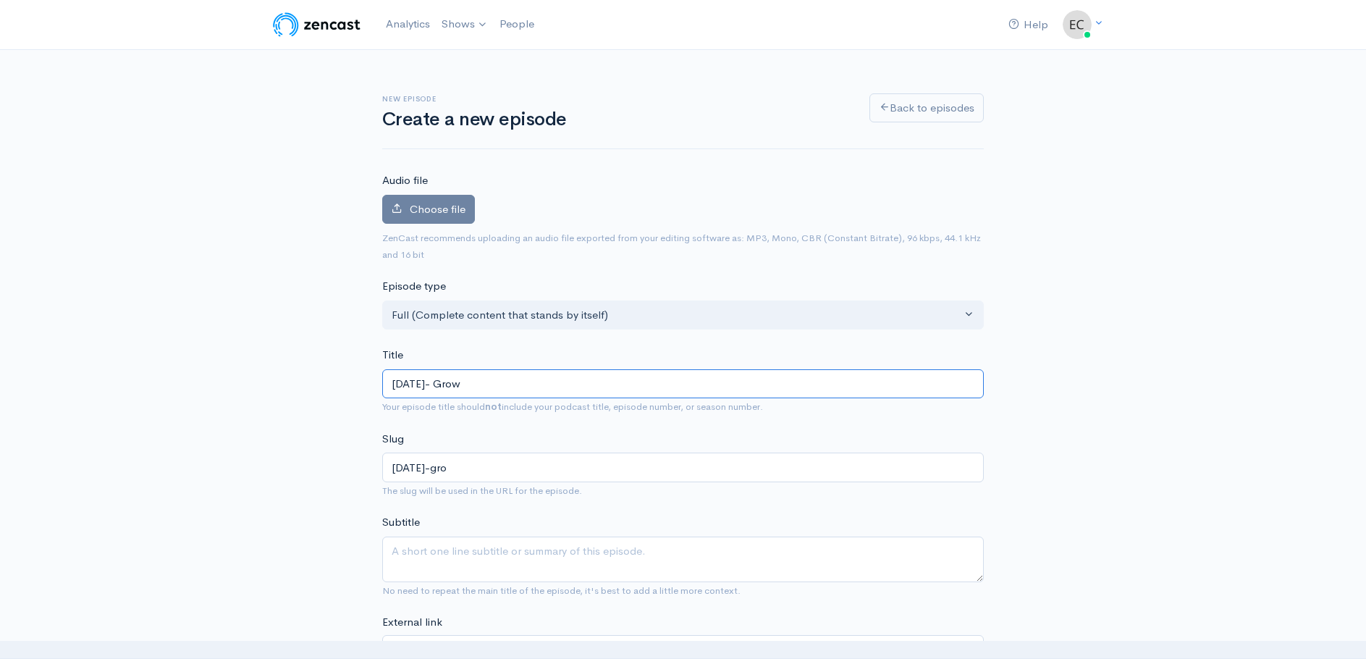
type input "[DATE]-grow"
type input "[DATE]- Growi"
type input "[DATE]-growi"
type input "[DATE]- Growing"
type input "[DATE]-growing"
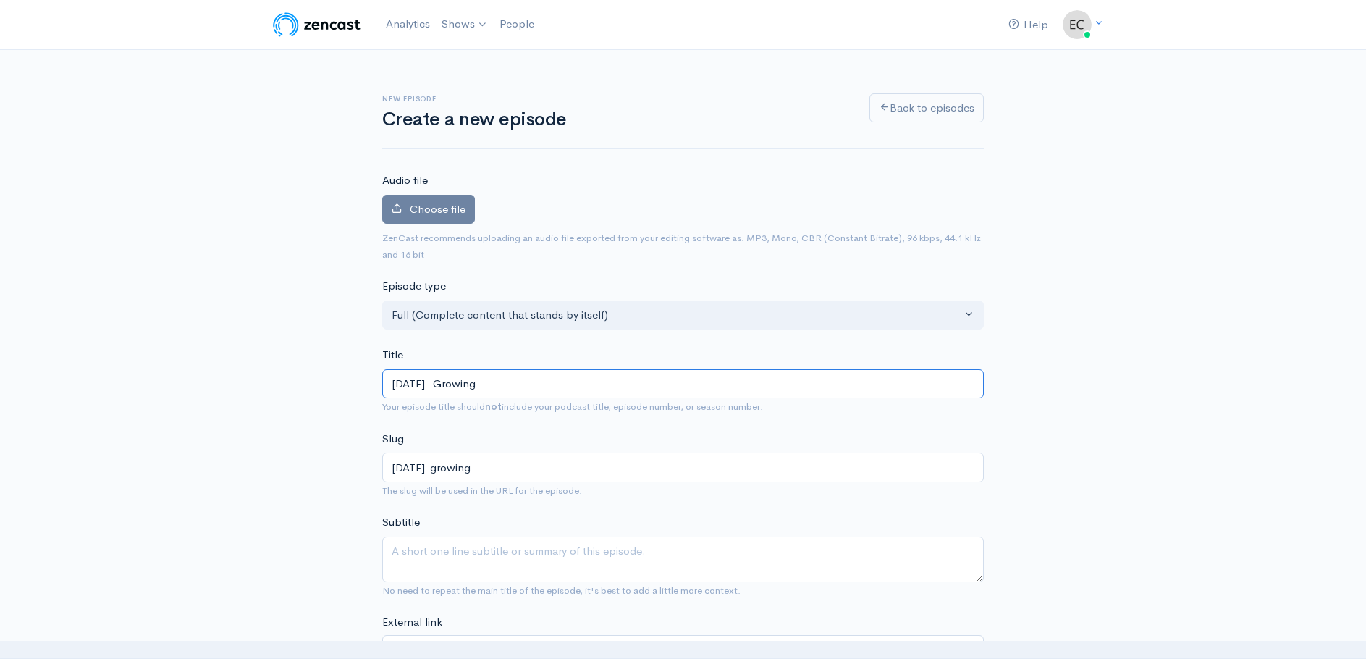
type input "[DATE]- Growing f"
type input "[DATE]-growing-f"
type input "[DATE]- Growing fr"
type input "[DATE]-growing-fr"
type input "[DATE]- Growing f"
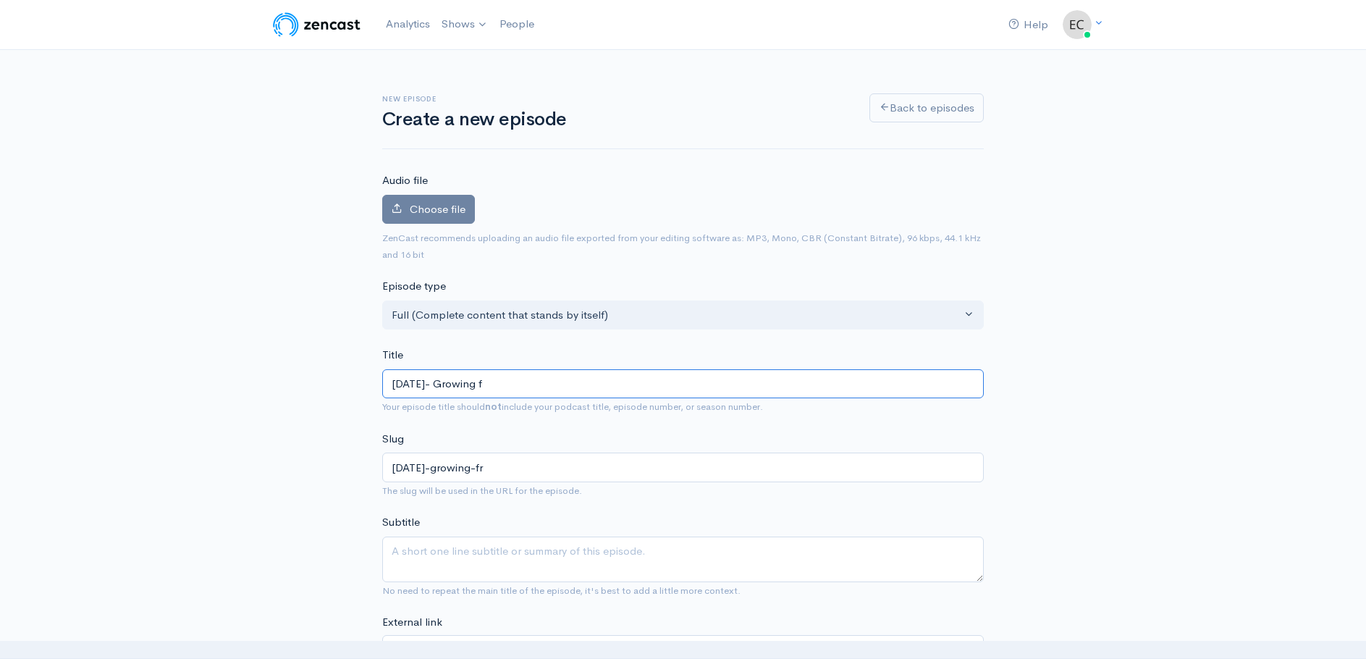
type input "[DATE]-growing-f"
type input "[DATE]- Growing"
type input "[DATE]-growing"
type input "[DATE]- Growing F"
type input "[DATE]-growing-f"
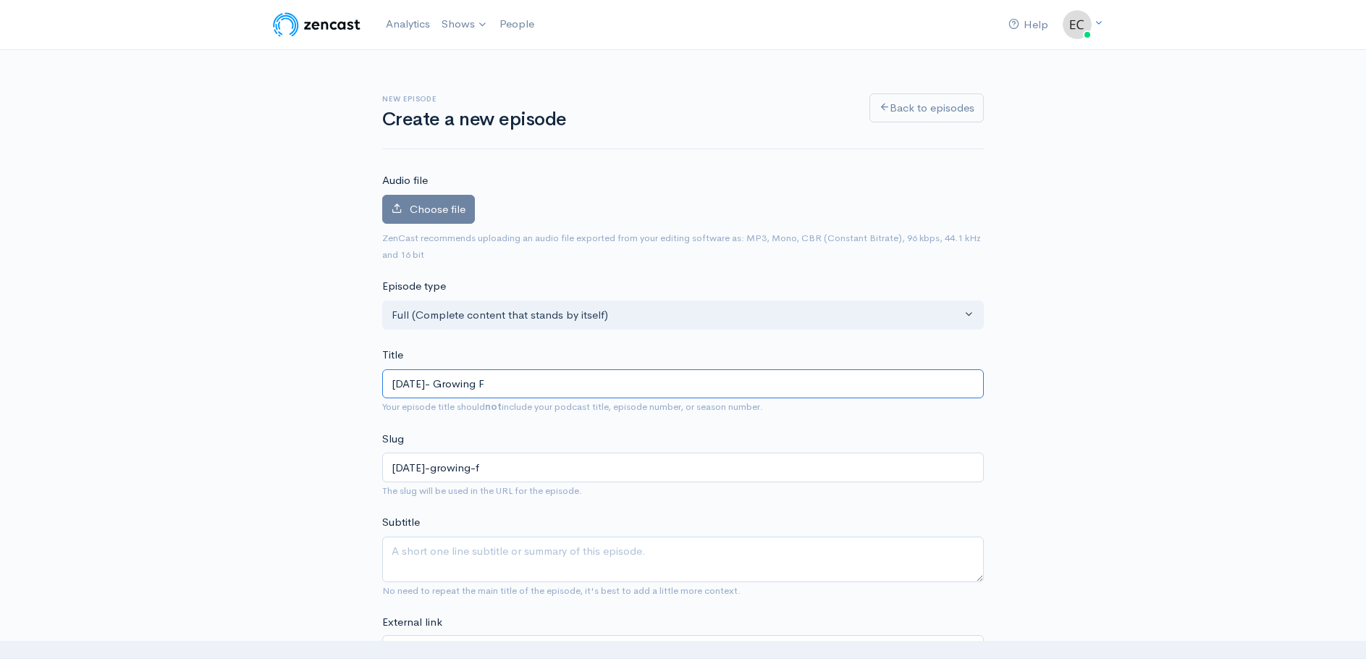
type input "[DATE]- Growing Fr"
type input "[DATE]-growing-fr"
type input "[DATE]- Growing From"
type input "[DATE]-growing-from"
type input "[DATE]- Growing From a"
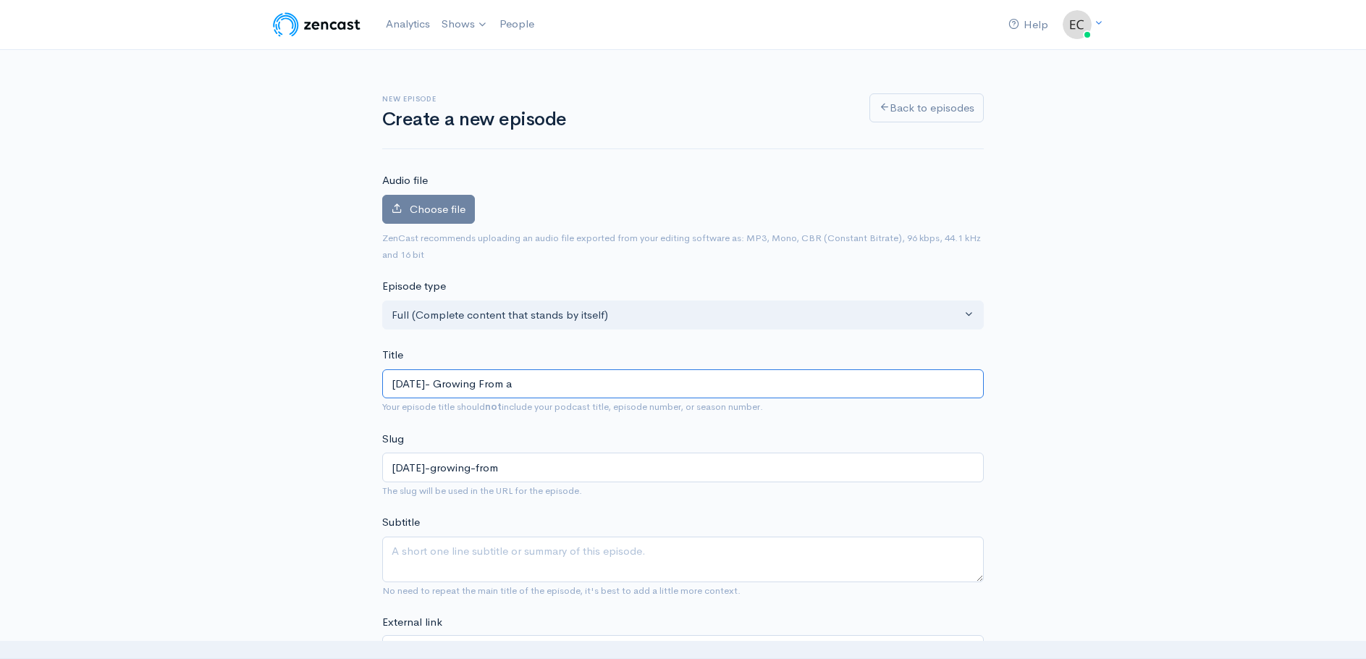
type input "[DATE]-growing-from-a"
type input "[DATE]- Growing From a S"
type input "[DATE]-growing-from-a-s"
type input "[DATE]- Growing From a Se"
type input "[DATE]-growing-from-a-se"
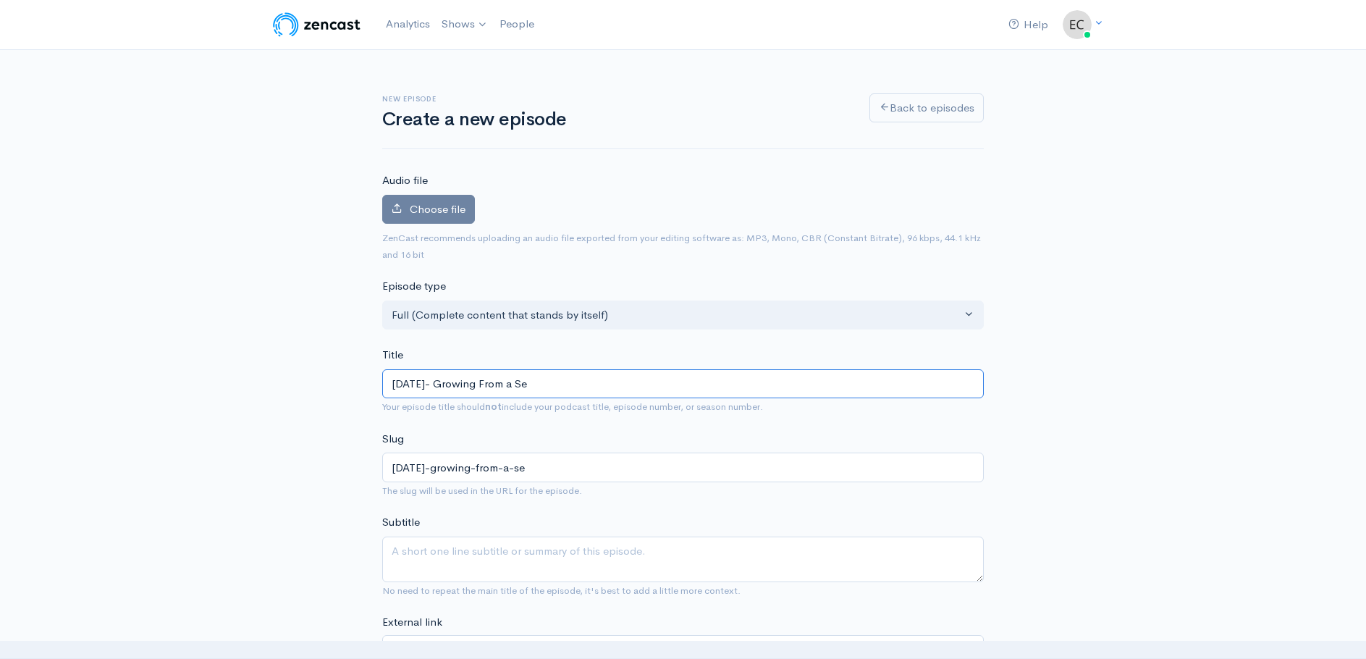
type input "[DATE]- Growing From a See"
type input "[DATE]-growing-from-a-see"
type input "[DATE]- Growing From a Seed"
type input "[DATE]-growing-from-a-seed"
type input "[DATE]- Growing From a Seed: G"
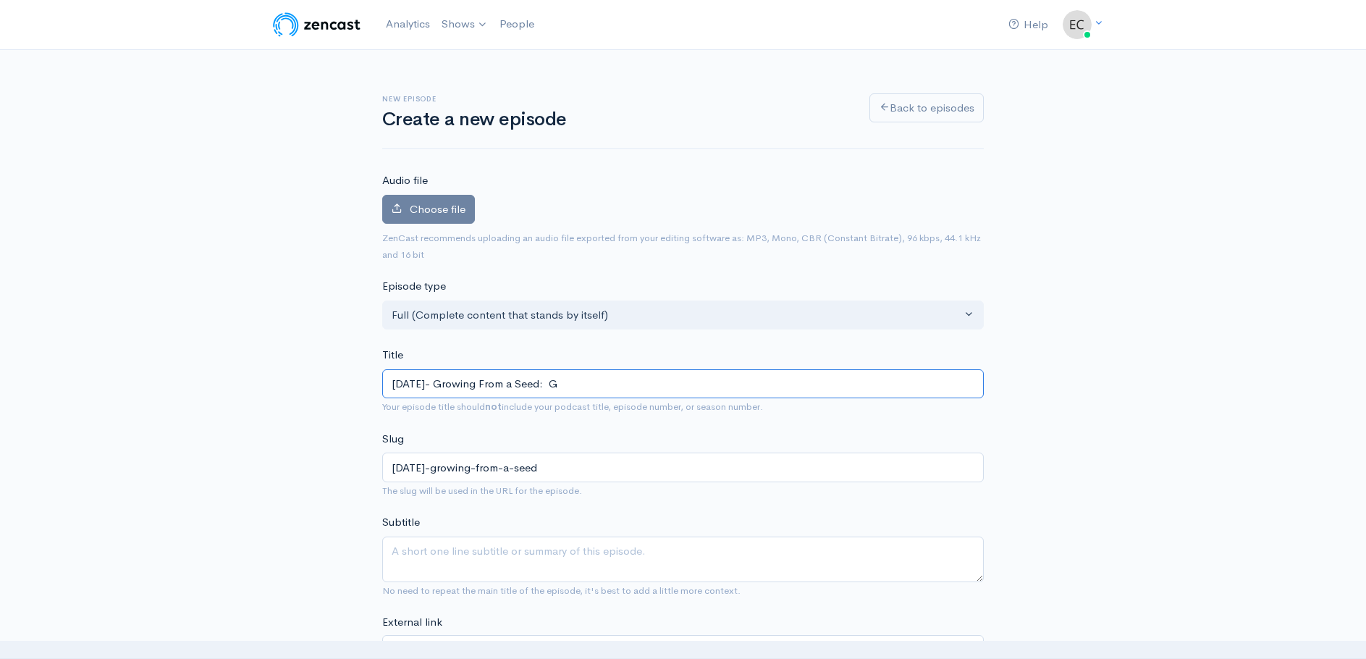
type input "[DATE]-growing-from-a-seed-g"
type input "[DATE]- Growing From a Seed: Gr"
type input "[DATE]-growing-from-a-seed-gr"
type input "[DATE]- Growing From a Seed: Gro"
type input "[DATE]-growing-from-a-seed-gro"
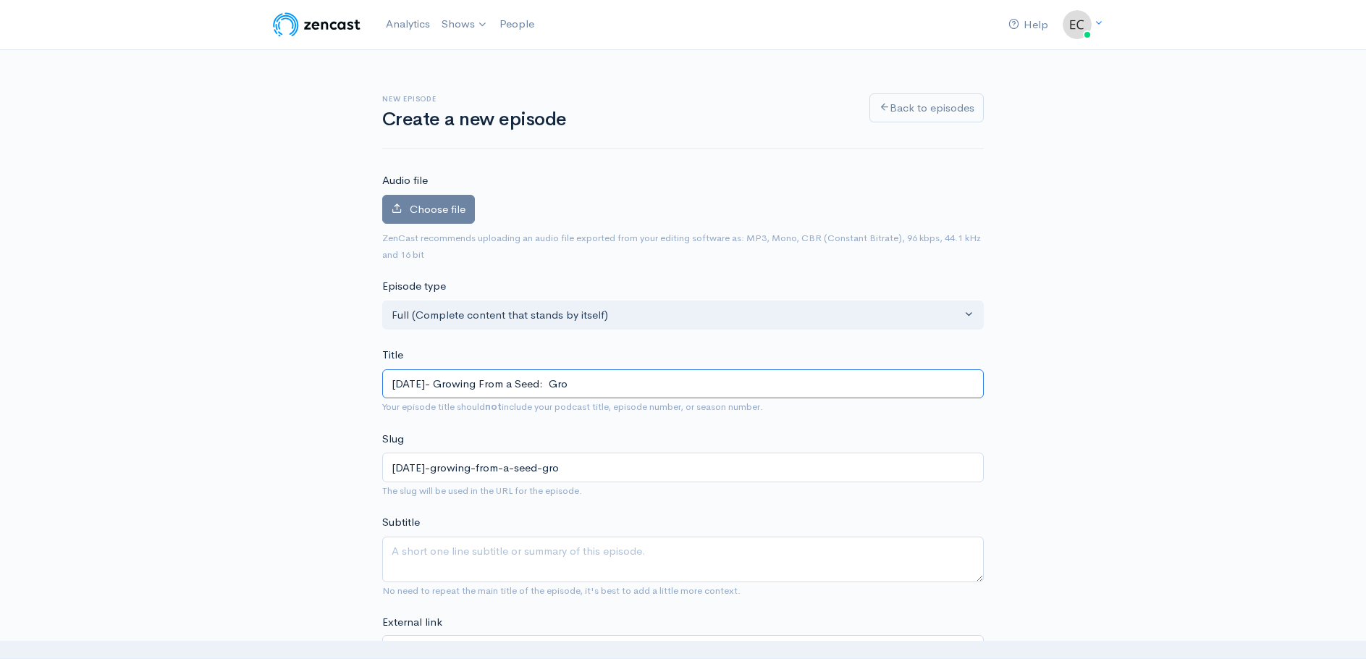
type input "[DATE]- Growing From a Seed: Grow"
type input "[DATE]-growing-from-a-seed-grow"
type input "[DATE]- Growing From a Seed: Grown"
type input "[DATE]-growing-from-a-seed-grown"
type input "[DATE]- Growing From a Seed: Grow"
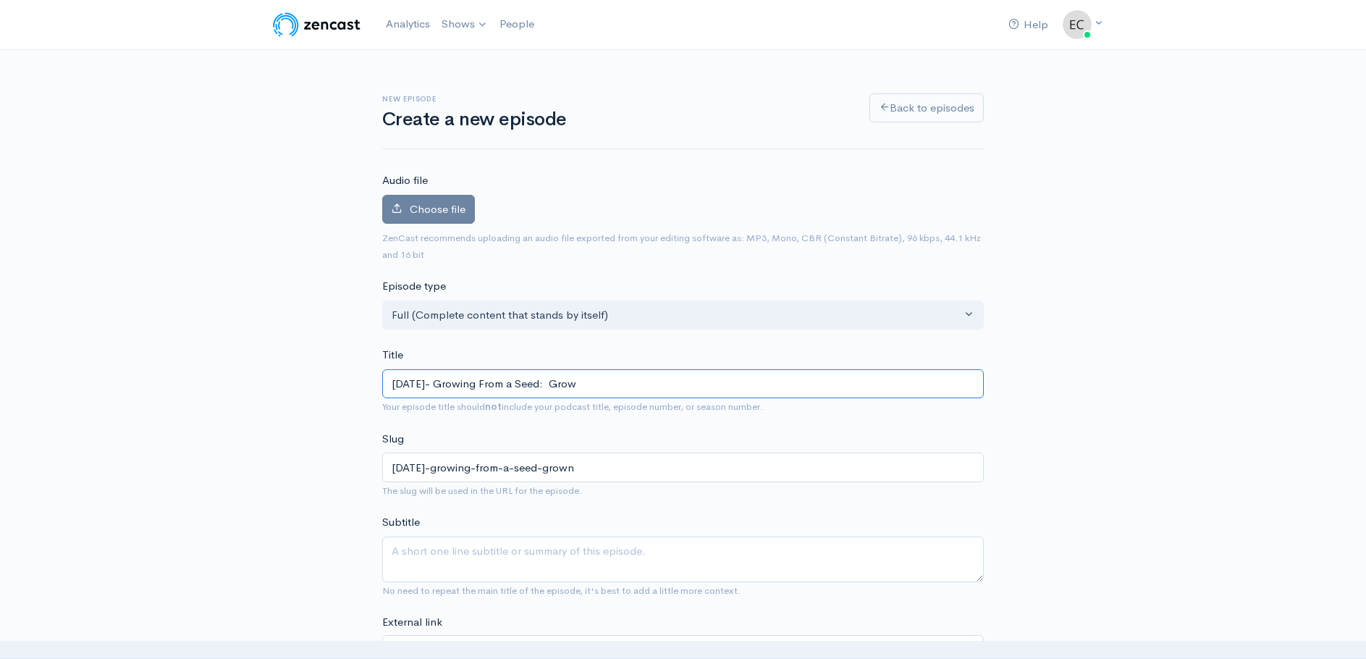
type input "[DATE]-growing-from-a-seed-grow"
type input "[DATE]- Growing From a Seed: Growi"
type input "[DATE]-growing-from-a-seed-growi"
type input "[DATE]- Growing From a Seed: Growing"
type input "[DATE]-growing-from-a-seed-growing"
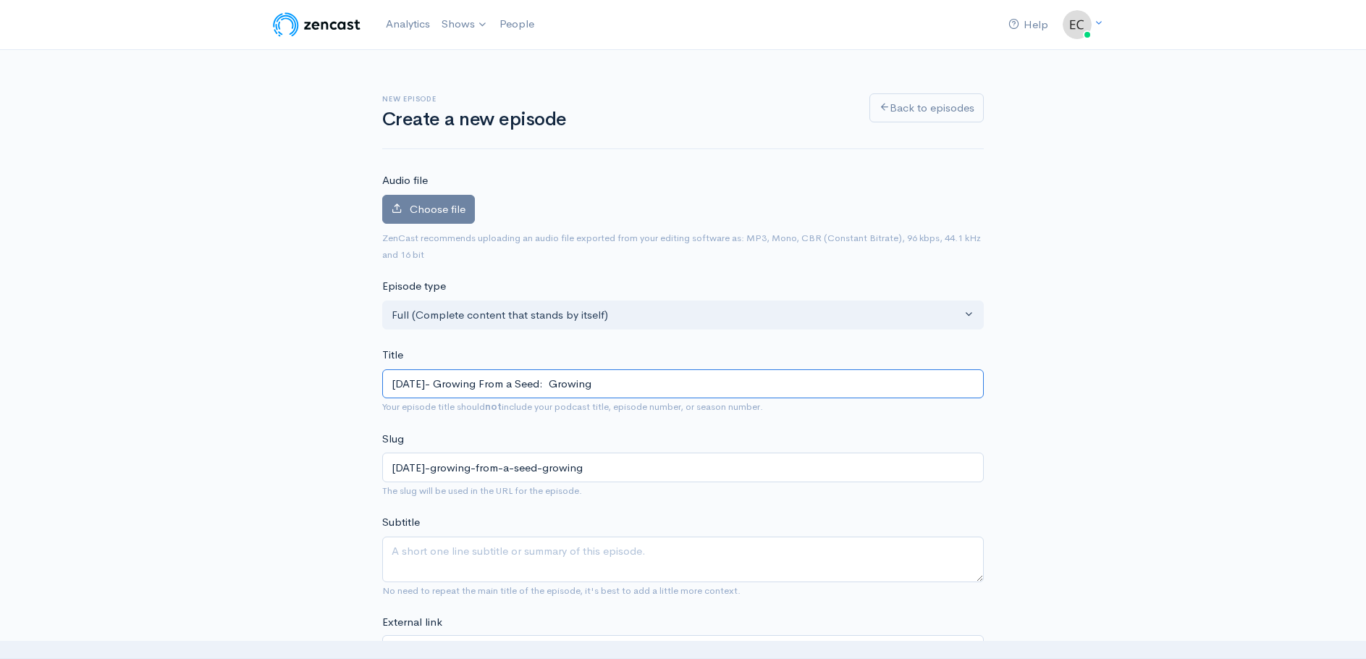
type input "[DATE]- Growing From a Seed: Growing Y"
type input "[DATE]-growing-from-a-seed-growing-y"
type input "[DATE]- Growing From a Seed: Growing You"
type input "[DATE]-growing-from-a-seed-growing-you"
type input "[DATE]- Growing From a Seed: Growing Your"
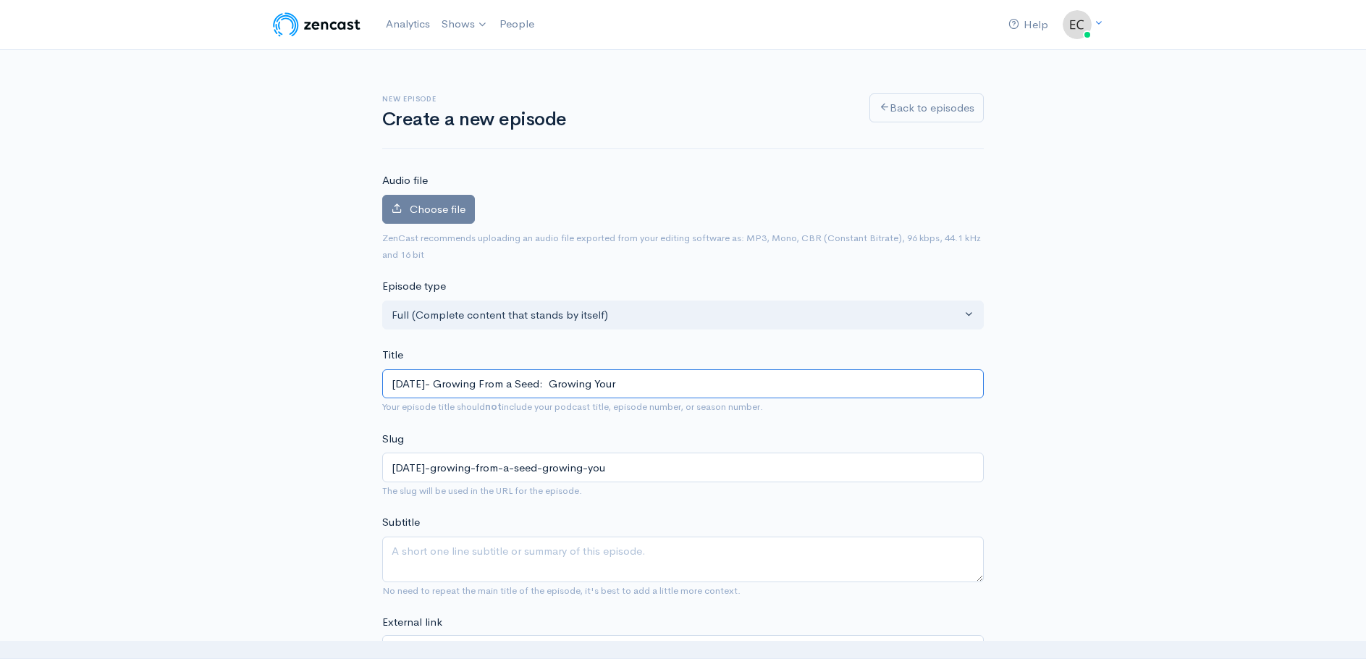
type input "[DATE]-growing-from-a-seed-growing-your"
type input "[DATE]- Growing From a Seed: Growing Your P"
type input "[DATE]-growing-from-a-seed-growing-your-p"
type input "[DATE]- Growing From a Seed: Growing Your Pl"
type input "[DATE]-growing-from-a-seed-growing-your-pl"
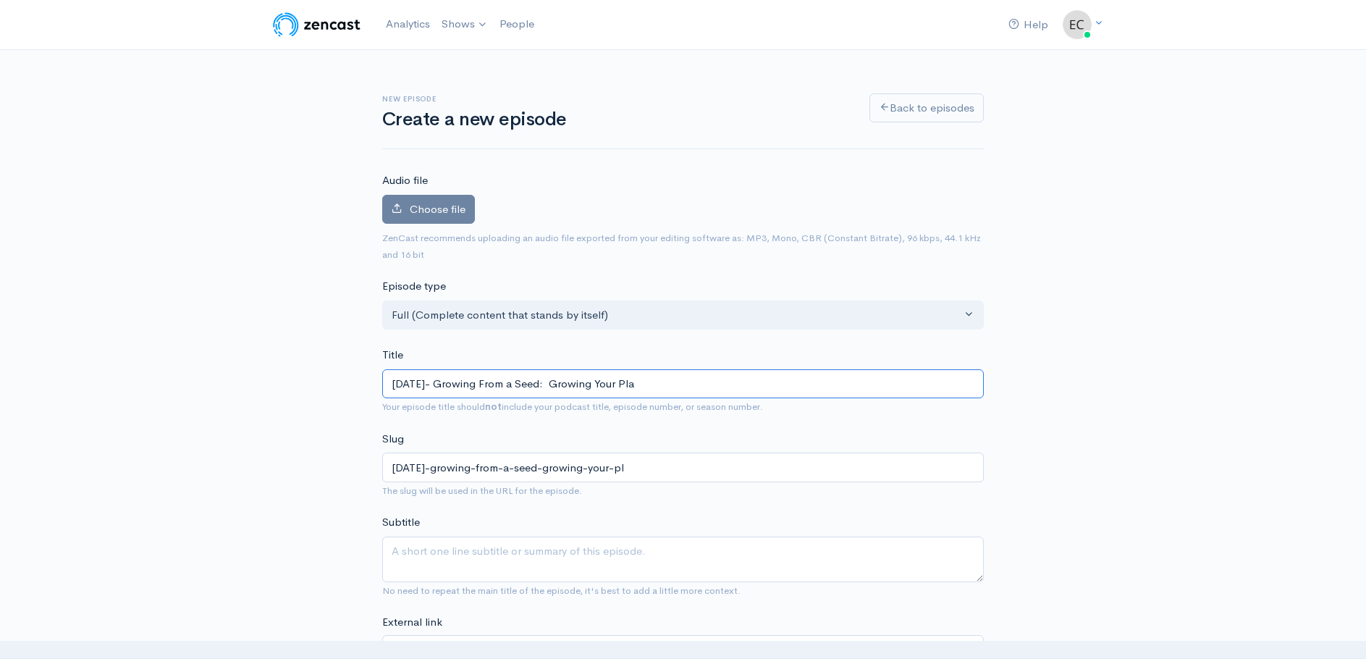
type input "[DATE]- Growing From a Seed: Growing Your Plan"
type input "[DATE]-growing-from-a-seed-growing-your-plan"
type input "[DATE]- Growing From a Seed: Growing Your Plant"
type input "[DATE]-growing-from-a-seed-growing-your-plant"
type input "[DATE]- Growing From a Seed: Growing Your Plant - P"
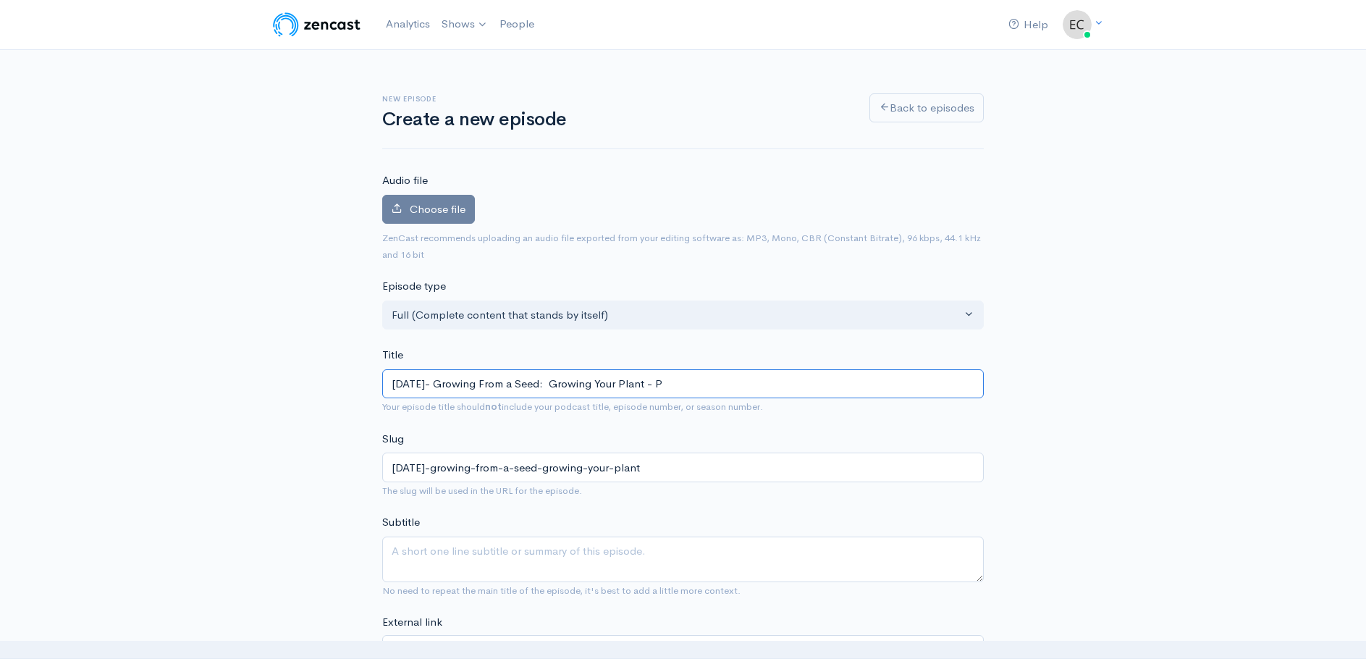
type input "[DATE]-growing-from-a-seed-growing-your-plant-p"
type input "[DATE]- Growing From a Seed: Growing Your Plant - Pa"
type input "[DATE]-growing-from-a-seed-growing-your-plant-pa"
type input "[DATE]- Growing From a Seed: Growing Your Plant - Pas"
type input "[DATE]-growing-from-a-seed-growing-your-plant-pas"
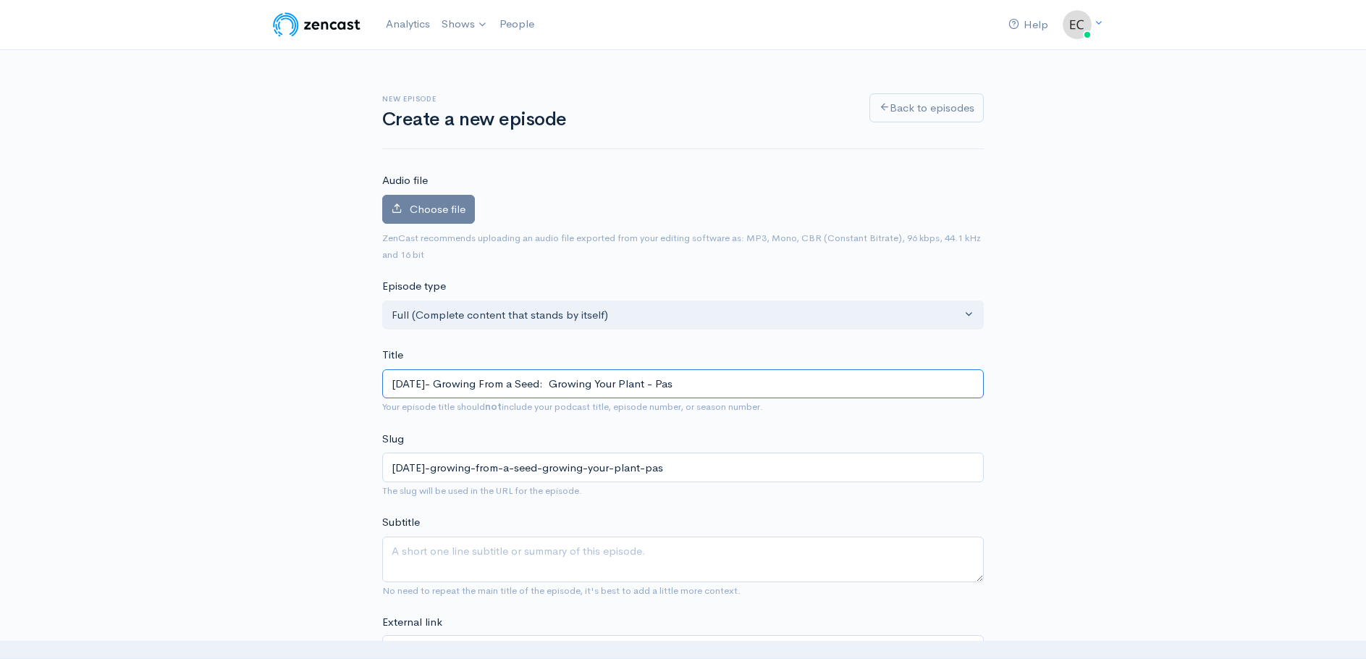
type input "[DATE]- Growing From a Seed: Growing Your Plant - Past"
type input "[DATE]-growing-from-a-seed-growing-your-plant-past"
type input "[DATE]- Growing From a Seed: Growing Your Plant - Pastor"
type input "[DATE]-growing-from-a-seed-growing-your-plant-pastor"
type input "[DATE]- Growing From a Seed: Growing Your Plant - Pastor R"
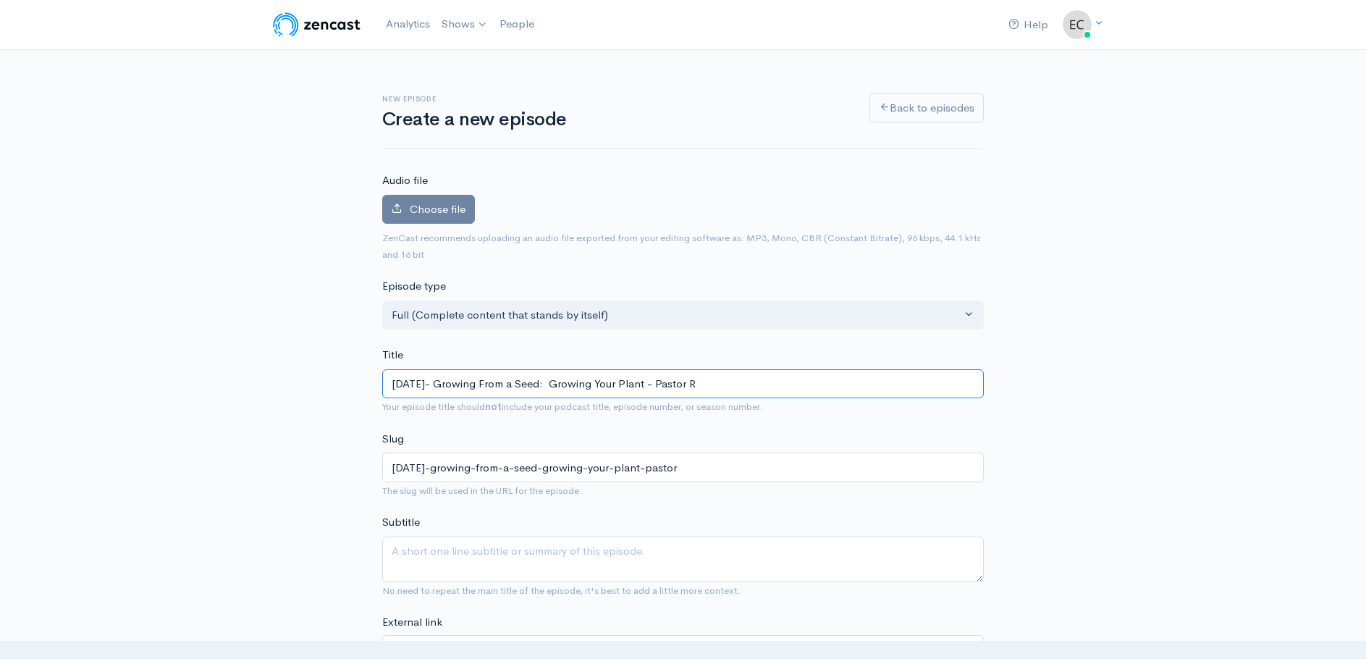
type input "[DATE]-growing-from-a-seed-growing-your-plant-pastor-r"
type input "[DATE]- Growing From a Seed: Growing Your Plant - [PERSON_NAME]"
click at [432, 200] on label "Choose file" at bounding box center [428, 210] width 93 height 30
click at [0, 0] on input "Choose file" at bounding box center [0, 0] width 0 height 0
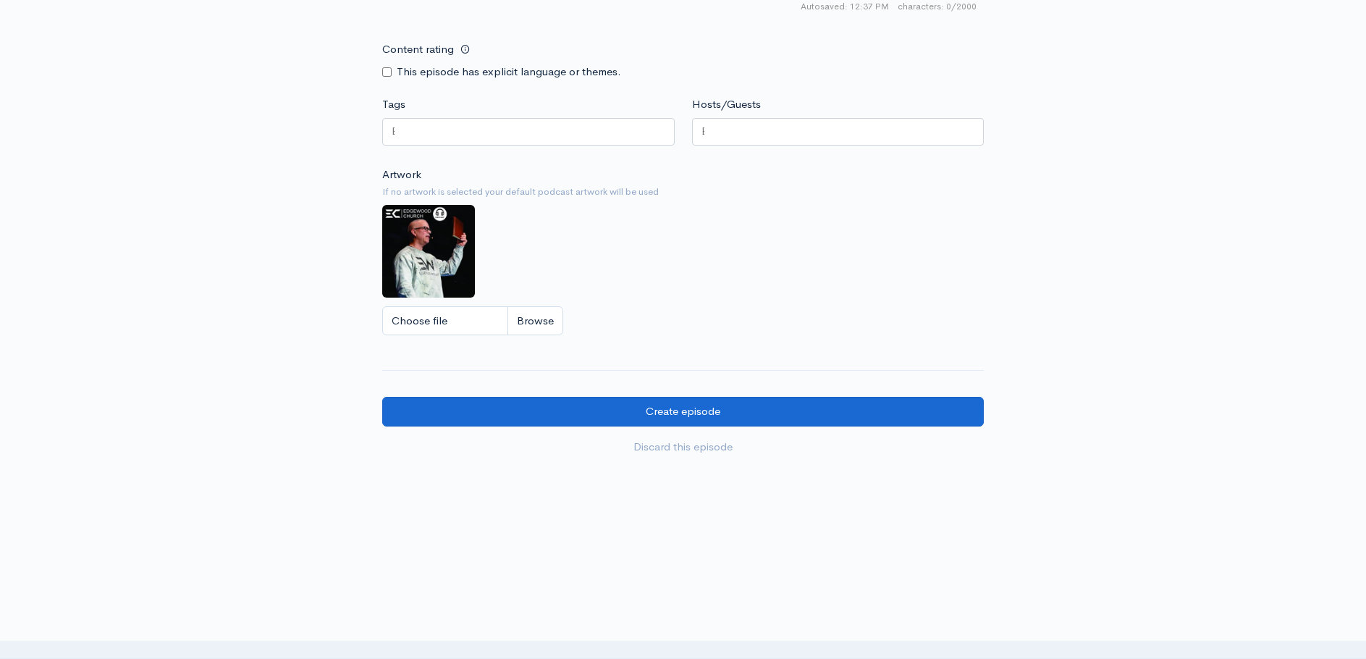
scroll to position [1170, 0]
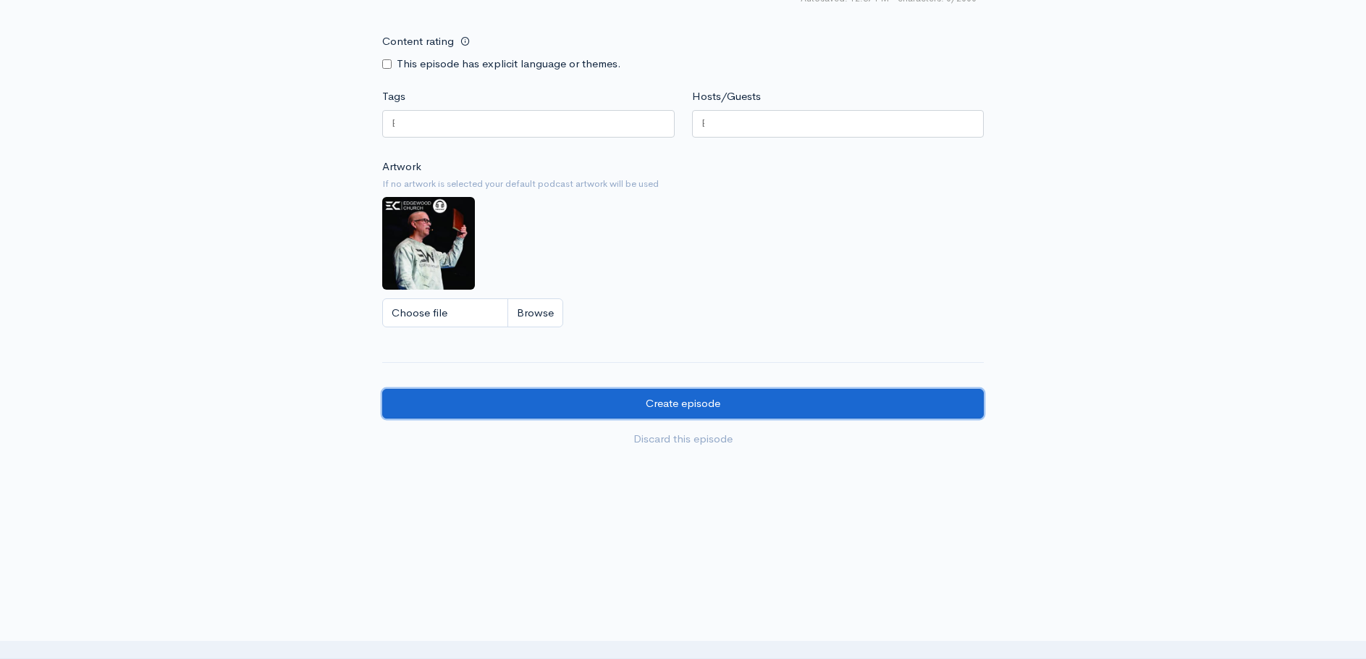
click at [672, 394] on input "Create episode" at bounding box center [682, 404] width 601 height 30
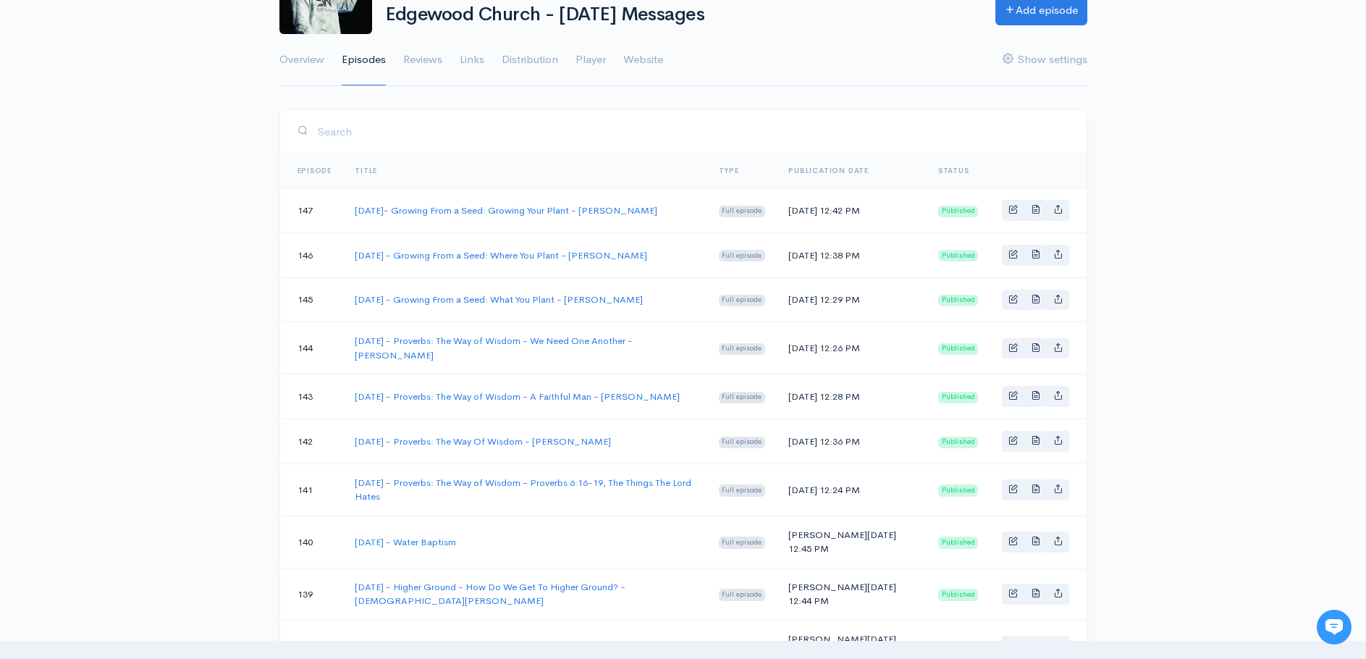
scroll to position [145, 0]
